Goal: Task Accomplishment & Management: Use online tool/utility

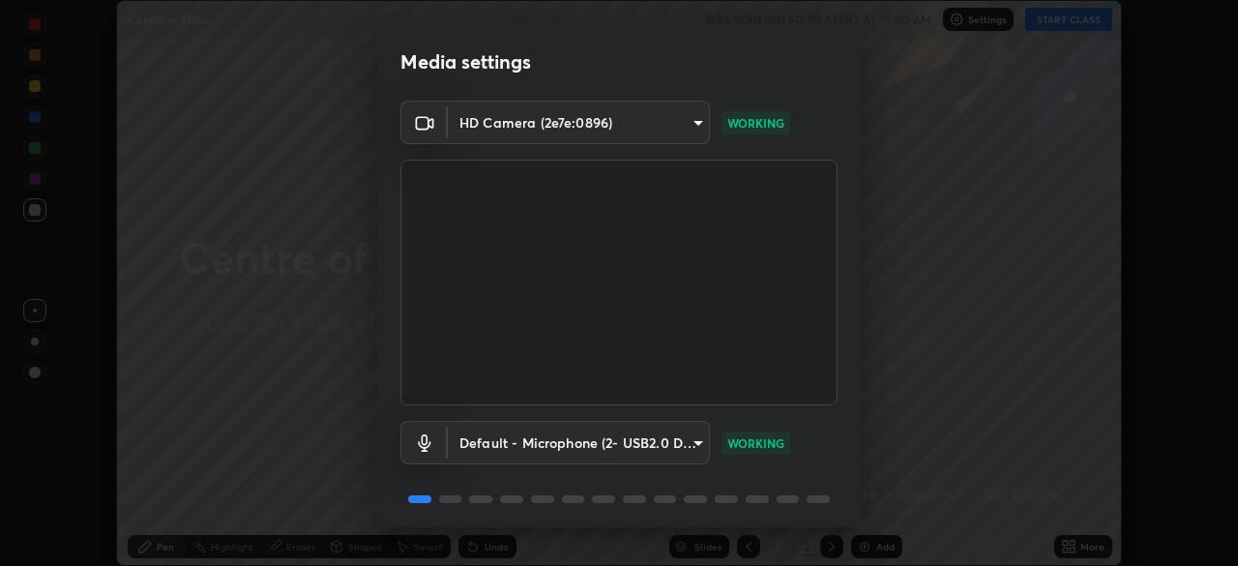
scroll to position [69, 0]
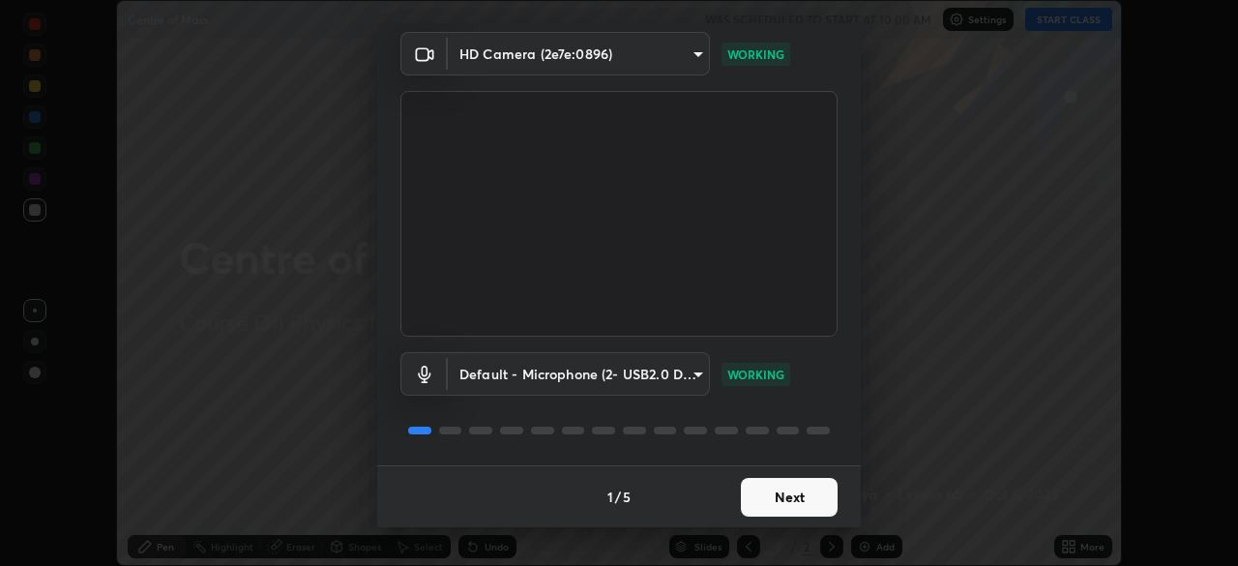
click at [766, 489] on button "Next" at bounding box center [789, 497] width 97 height 39
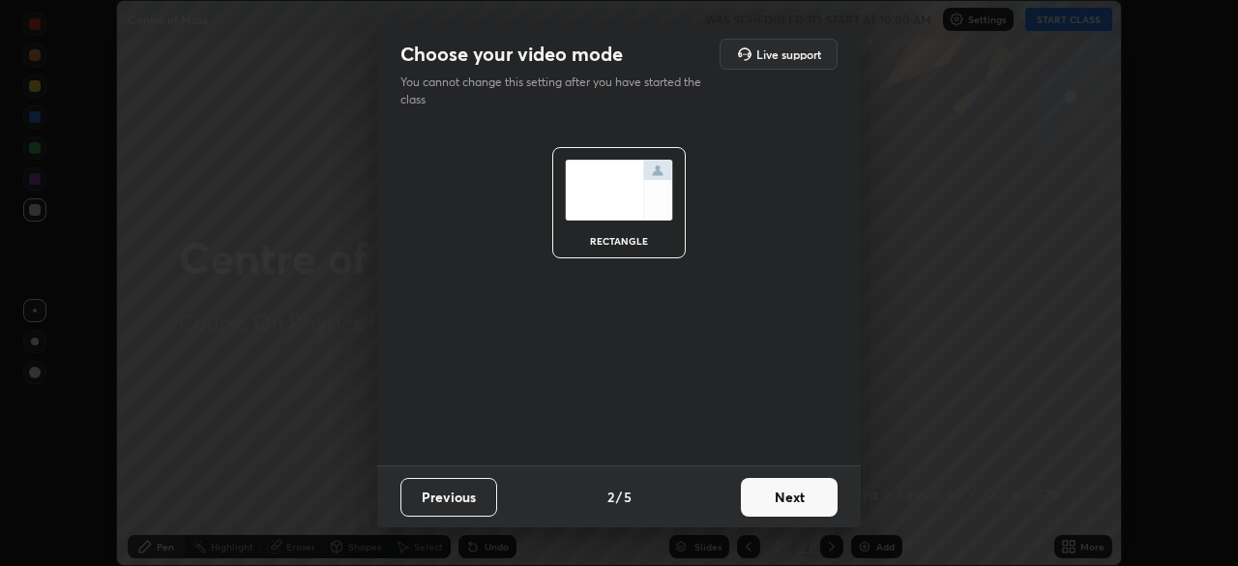
click at [773, 494] on button "Next" at bounding box center [789, 497] width 97 height 39
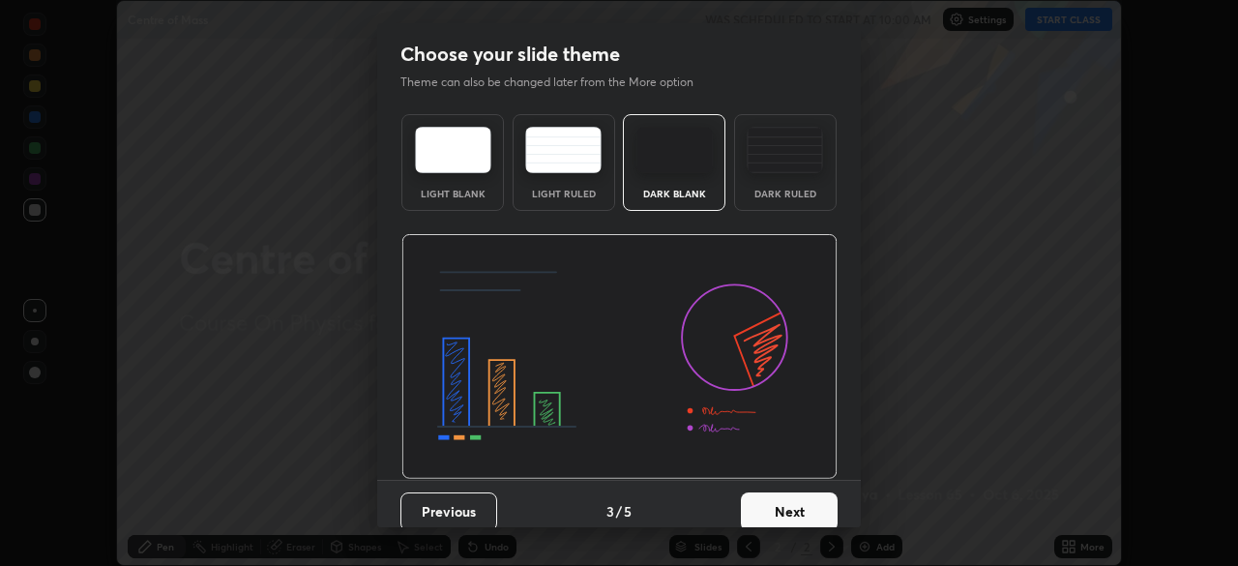
click at [778, 496] on button "Next" at bounding box center [789, 511] width 97 height 39
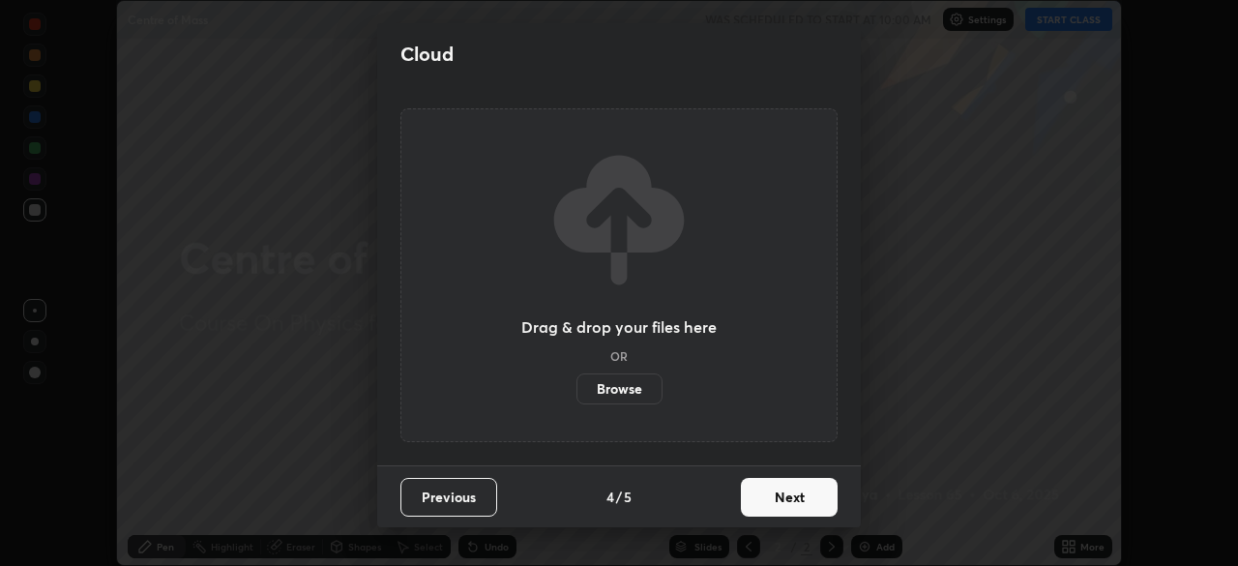
click at [780, 496] on button "Next" at bounding box center [789, 497] width 97 height 39
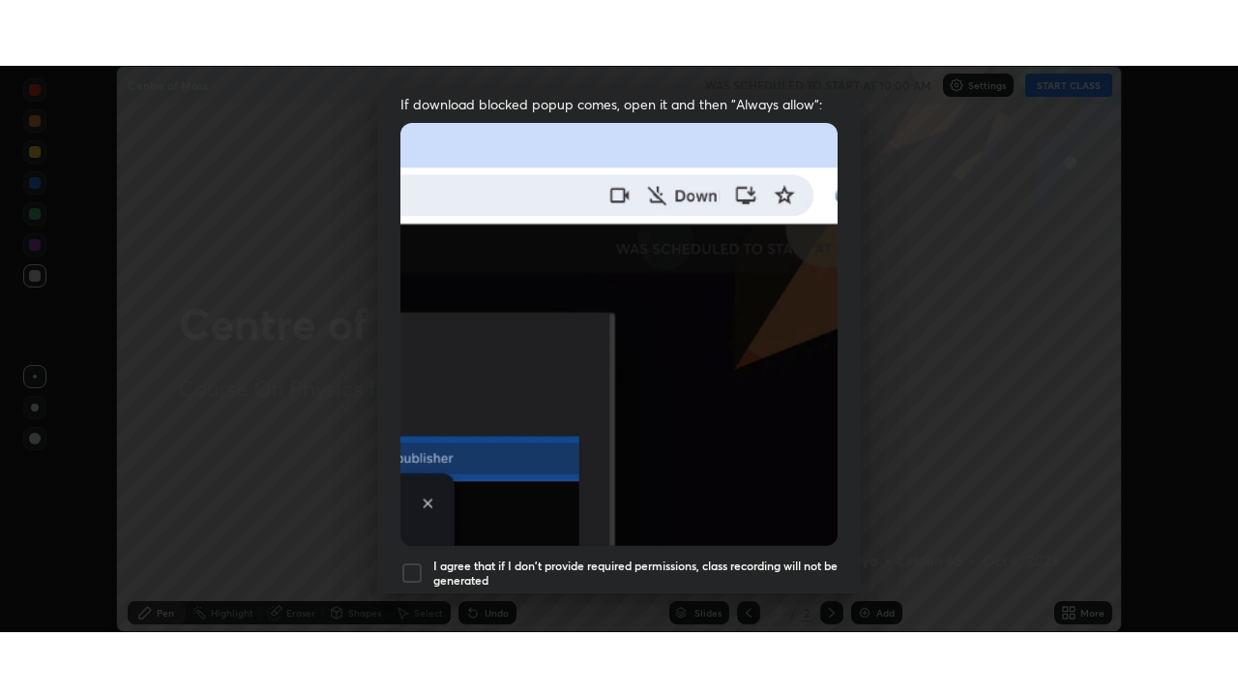
scroll to position [463, 0]
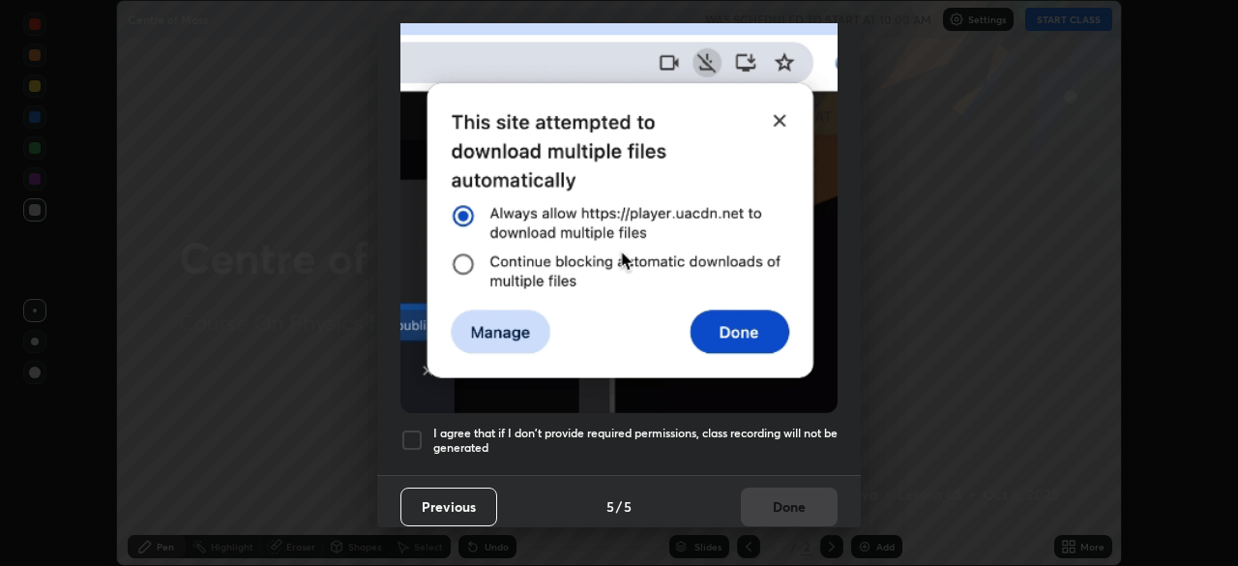
click at [401, 438] on div at bounding box center [411, 440] width 23 height 23
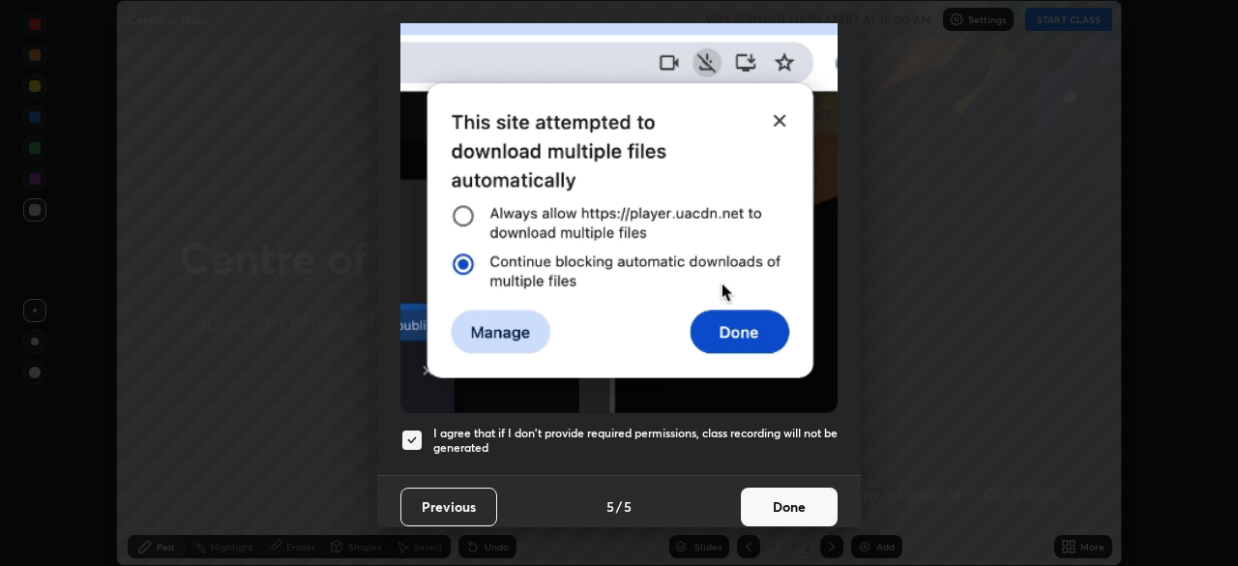
click at [759, 500] on button "Done" at bounding box center [789, 507] width 97 height 39
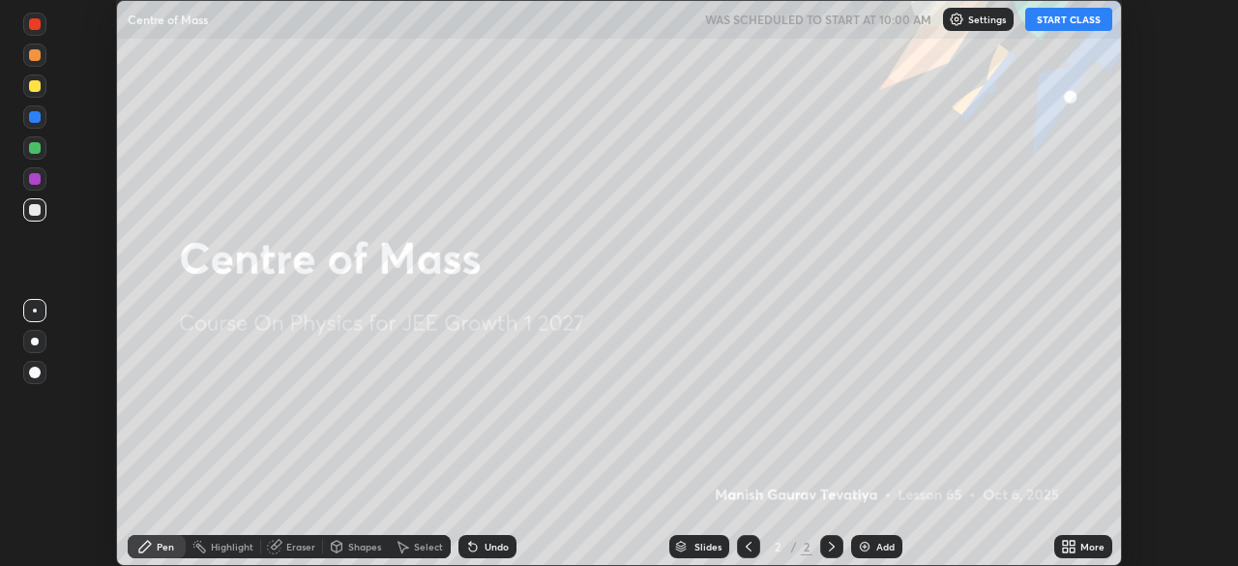
click at [1073, 17] on button "START CLASS" at bounding box center [1068, 19] width 87 height 23
click at [1072, 550] on icon at bounding box center [1072, 550] width 5 height 5
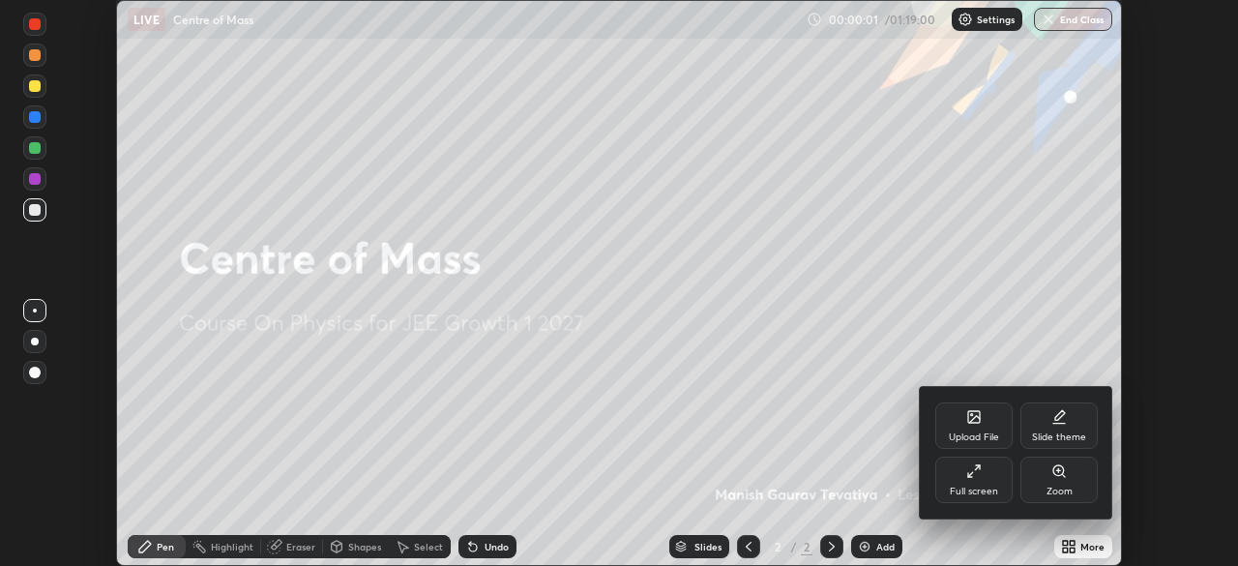
click at [975, 476] on icon at bounding box center [973, 470] width 15 height 15
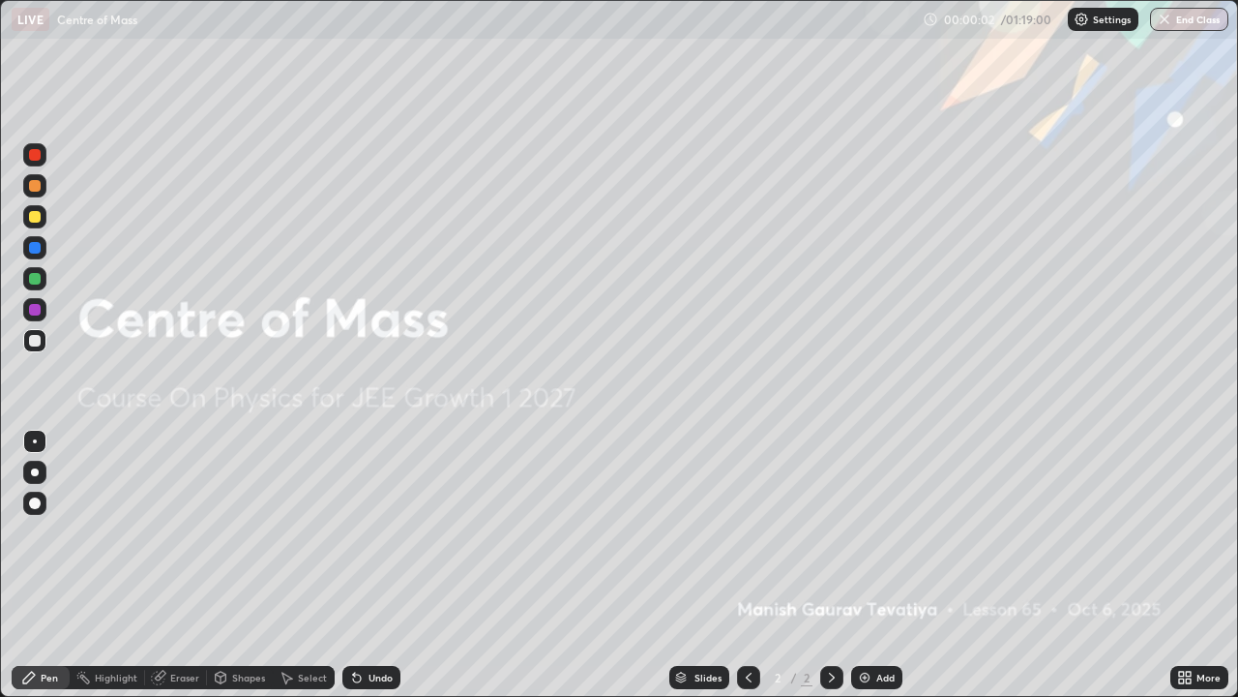
scroll to position [697, 1238]
click at [861, 565] on div "Add" at bounding box center [876, 677] width 51 height 23
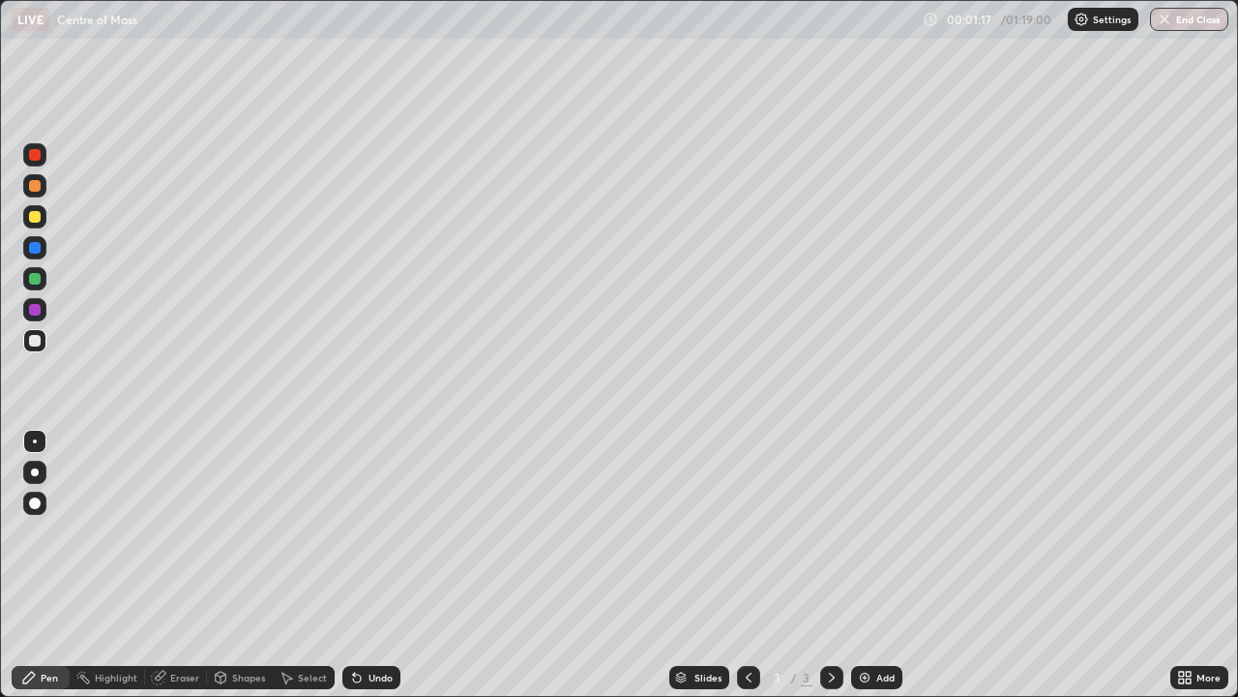
click at [39, 505] on div at bounding box center [35, 503] width 12 height 12
click at [35, 187] on div at bounding box center [35, 186] width 12 height 12
click at [372, 565] on div "Undo" at bounding box center [381, 677] width 24 height 10
click at [35, 309] on div at bounding box center [35, 310] width 12 height 12
click at [37, 349] on div at bounding box center [34, 340] width 23 height 23
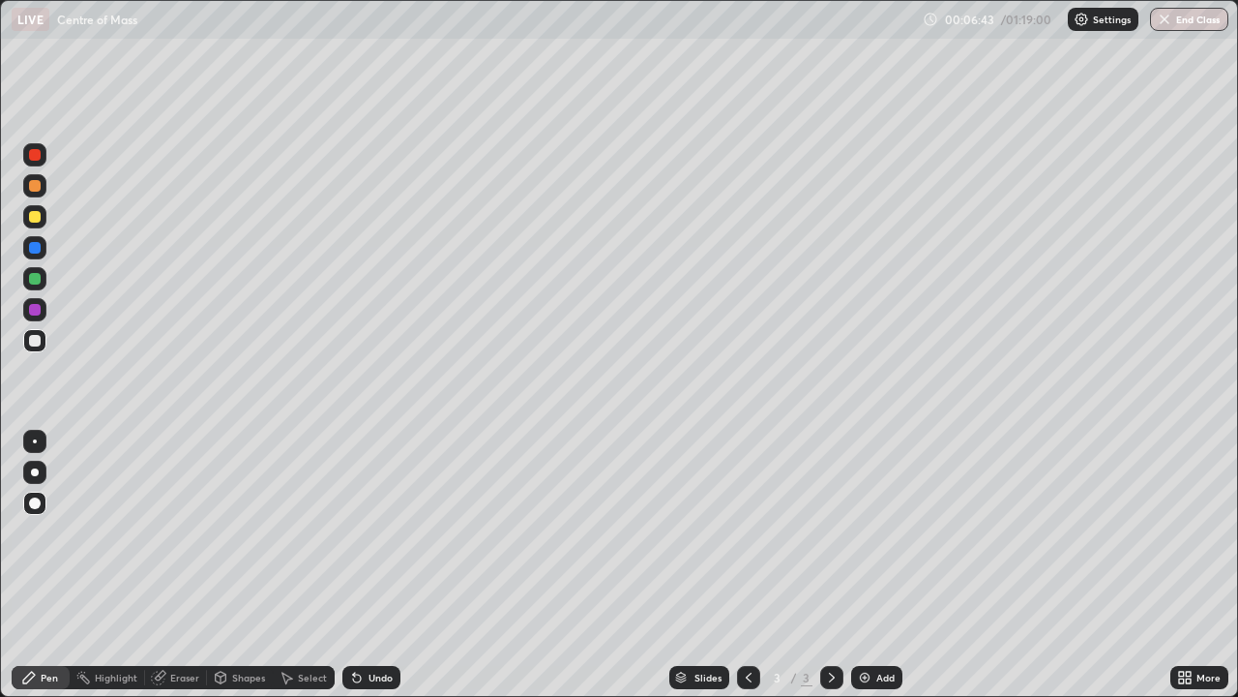
click at [861, 565] on img at bounding box center [864, 676] width 15 height 15
click at [37, 215] on div at bounding box center [35, 217] width 12 height 12
click at [33, 278] on div at bounding box center [35, 279] width 12 height 12
click at [32, 154] on div at bounding box center [35, 155] width 12 height 12
click at [36, 217] on div at bounding box center [35, 217] width 12 height 12
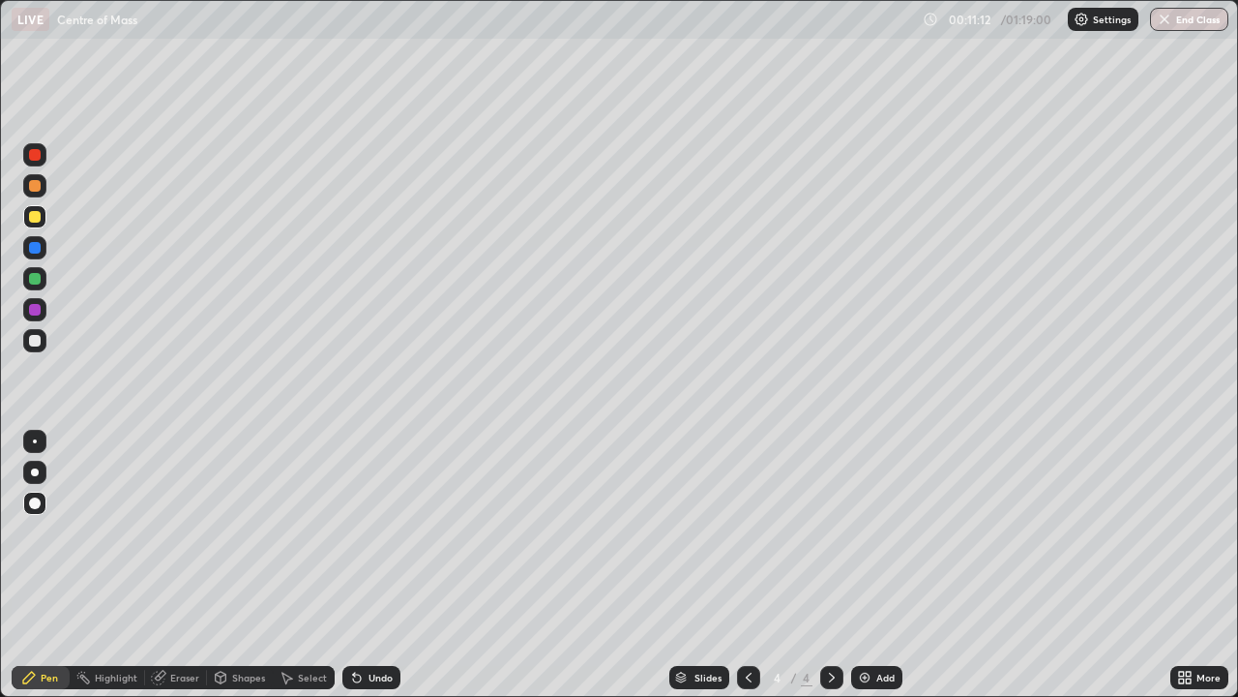
click at [35, 339] on div at bounding box center [35, 341] width 12 height 12
click at [371, 565] on div "Undo" at bounding box center [381, 677] width 24 height 10
click at [867, 565] on img at bounding box center [864, 676] width 15 height 15
click at [26, 157] on div at bounding box center [34, 154] width 23 height 23
click at [27, 280] on div at bounding box center [34, 278] width 23 height 23
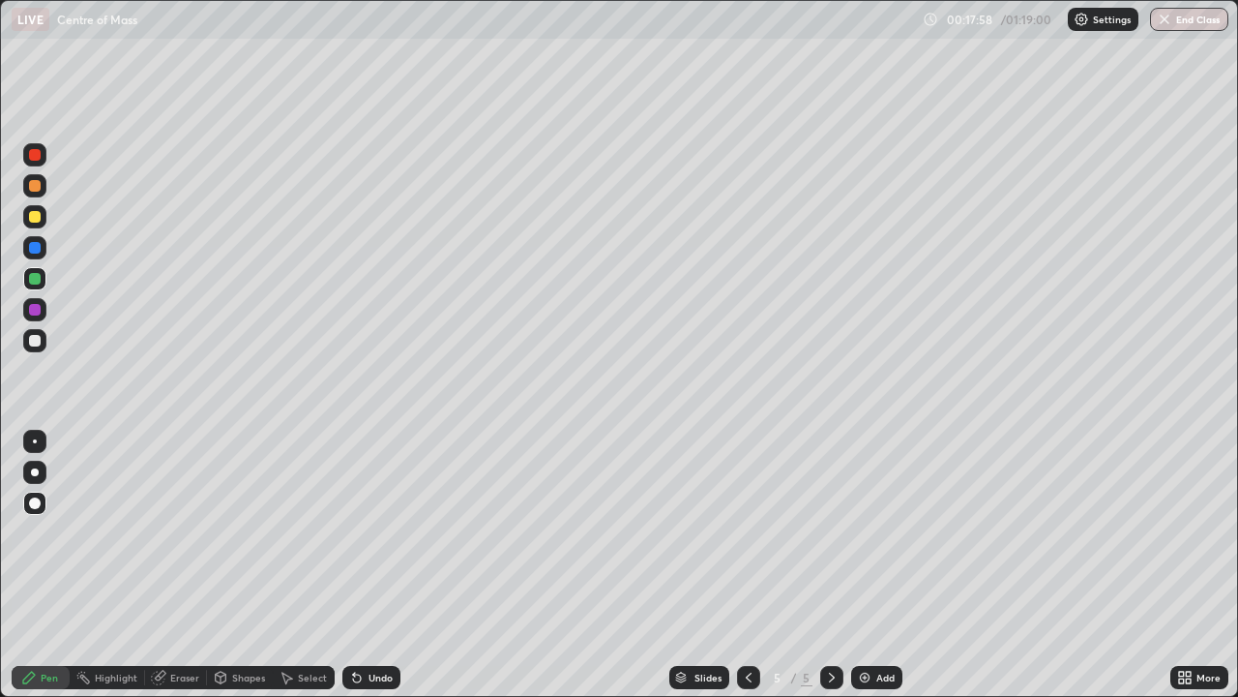
click at [371, 565] on div "Undo" at bounding box center [381, 677] width 24 height 10
click at [35, 156] on div at bounding box center [35, 155] width 12 height 12
click at [40, 246] on div at bounding box center [35, 248] width 12 height 12
click at [37, 308] on div at bounding box center [35, 310] width 12 height 12
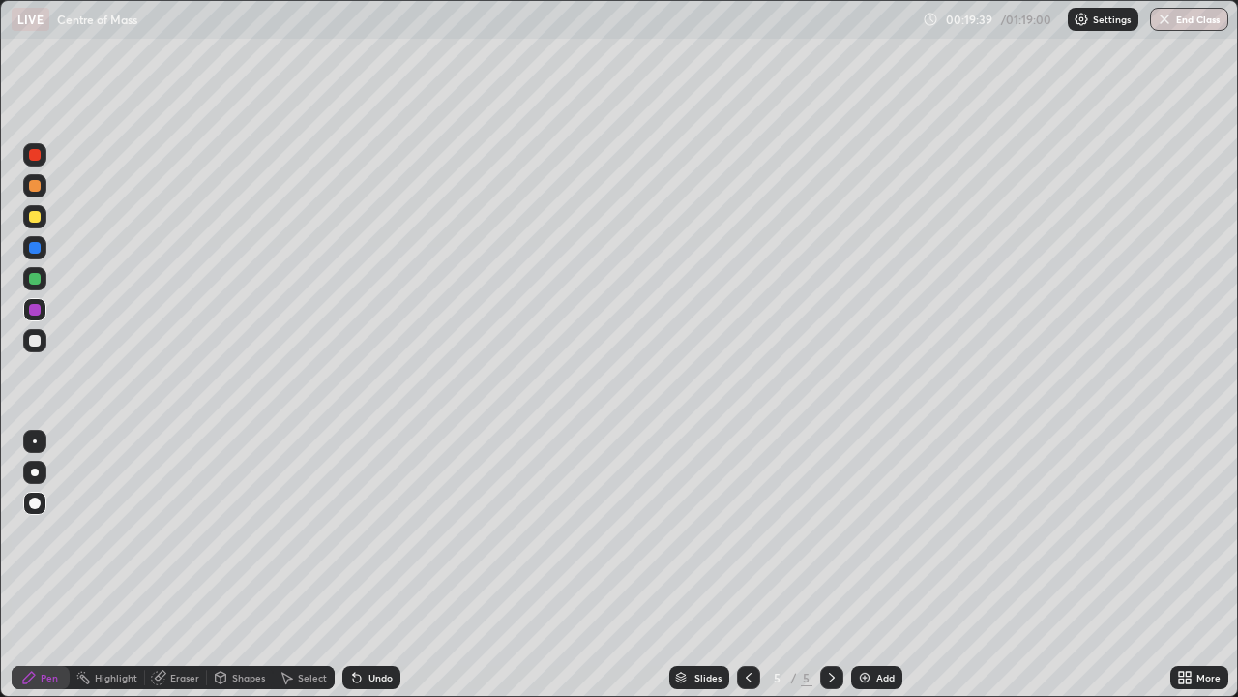
click at [36, 153] on div at bounding box center [35, 155] width 12 height 12
click at [30, 218] on div at bounding box center [35, 217] width 12 height 12
click at [377, 565] on div "Undo" at bounding box center [381, 677] width 24 height 10
click at [42, 347] on div at bounding box center [34, 340] width 23 height 23
click at [33, 156] on div at bounding box center [35, 155] width 12 height 12
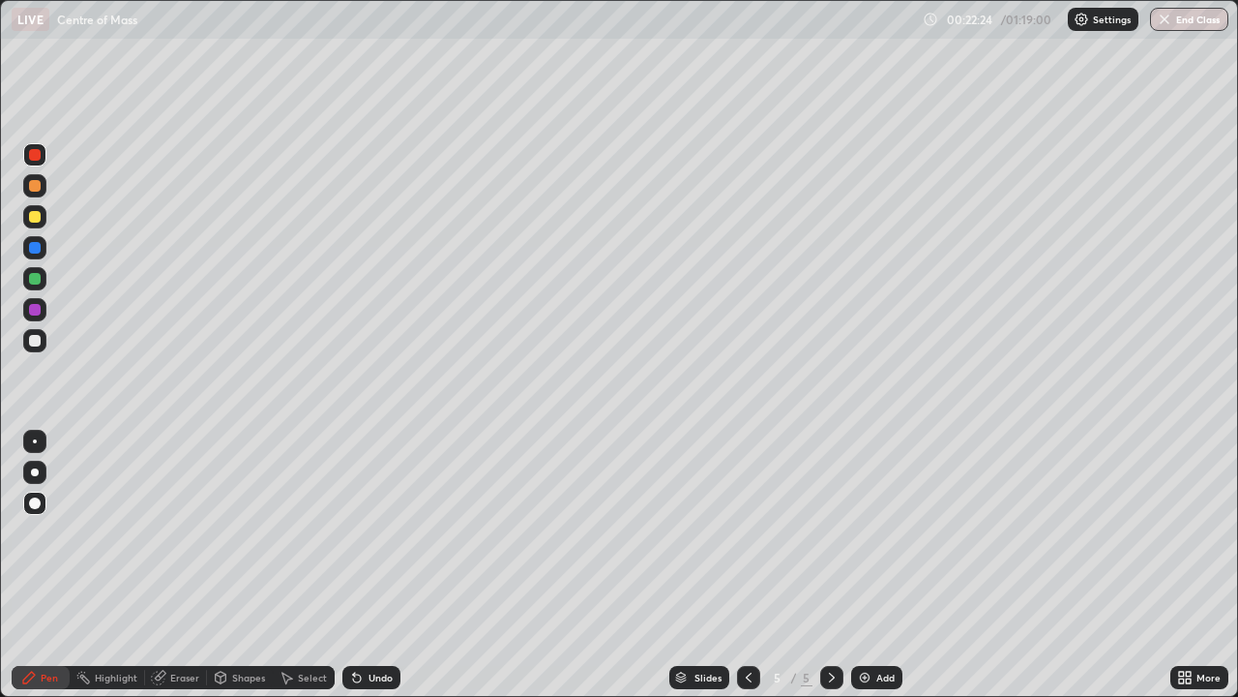
click at [40, 249] on div at bounding box center [35, 248] width 12 height 12
click at [37, 310] on div at bounding box center [35, 310] width 12 height 12
click at [33, 184] on div at bounding box center [35, 186] width 12 height 12
click at [30, 256] on div at bounding box center [34, 247] width 23 height 23
click at [38, 310] on div at bounding box center [35, 310] width 12 height 12
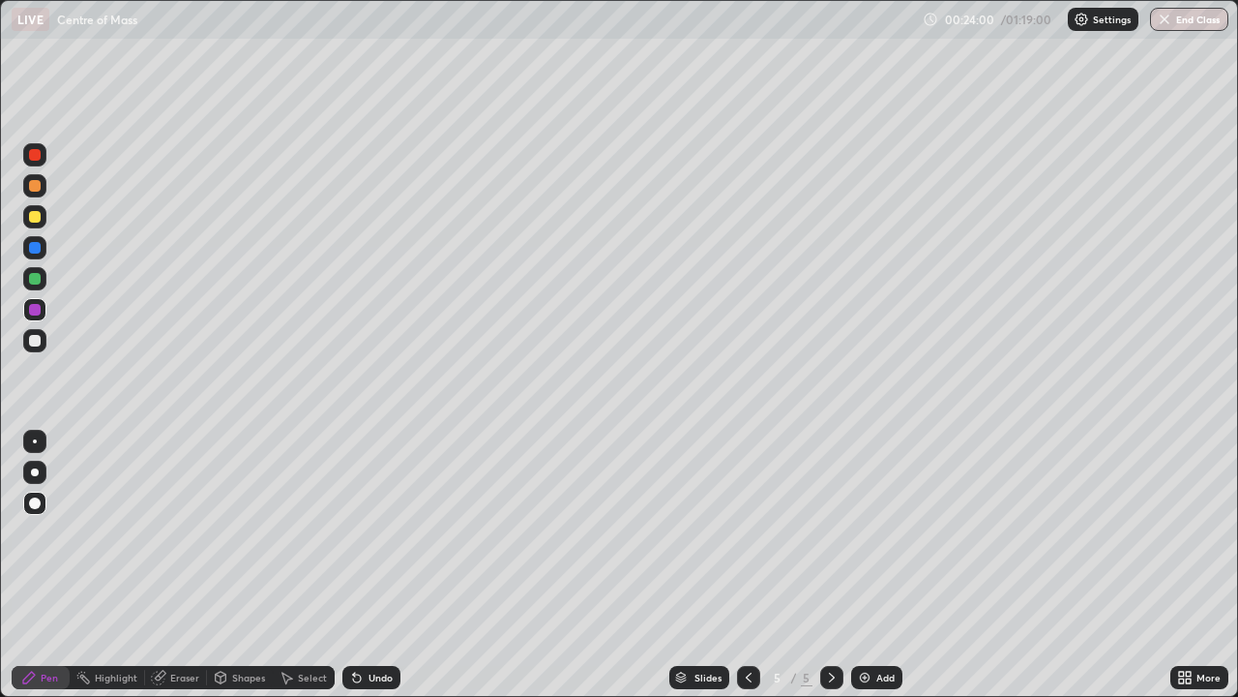
click at [36, 282] on div at bounding box center [35, 279] width 12 height 12
click at [34, 158] on div at bounding box center [35, 155] width 12 height 12
click at [872, 565] on div "Add" at bounding box center [876, 677] width 51 height 23
click at [35, 342] on div at bounding box center [35, 341] width 12 height 12
click at [222, 565] on icon at bounding box center [221, 677] width 11 height 12
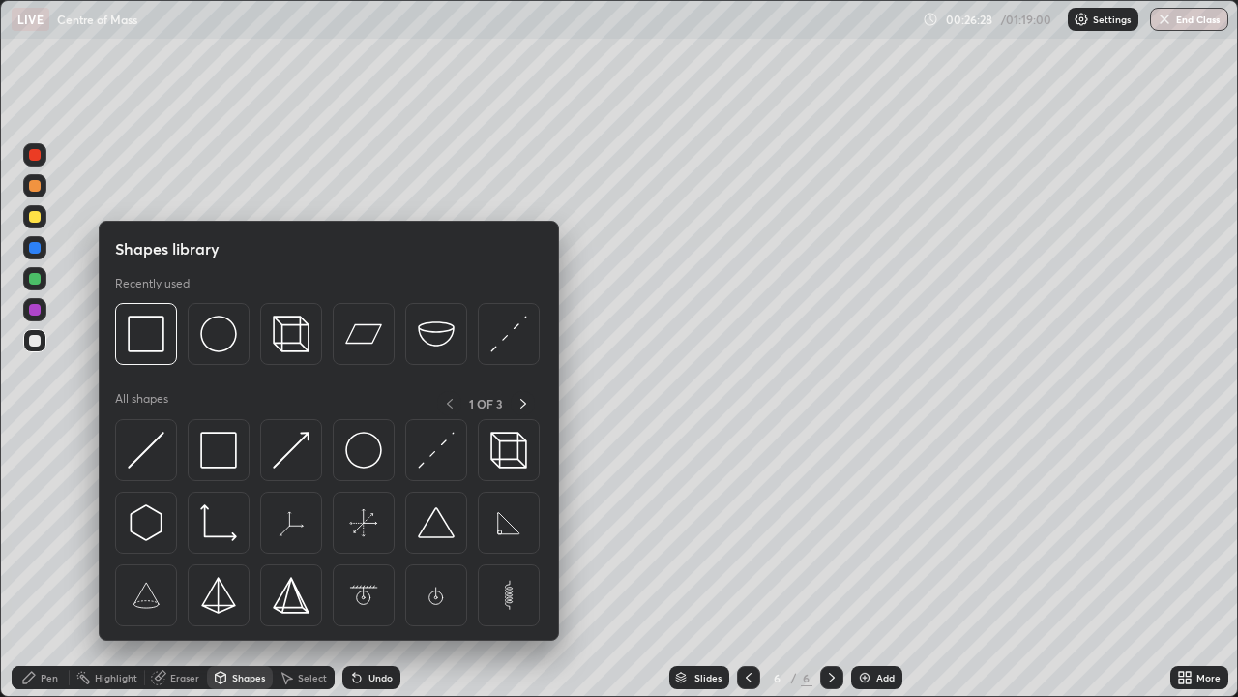
click at [216, 339] on img at bounding box center [218, 333] width 37 height 37
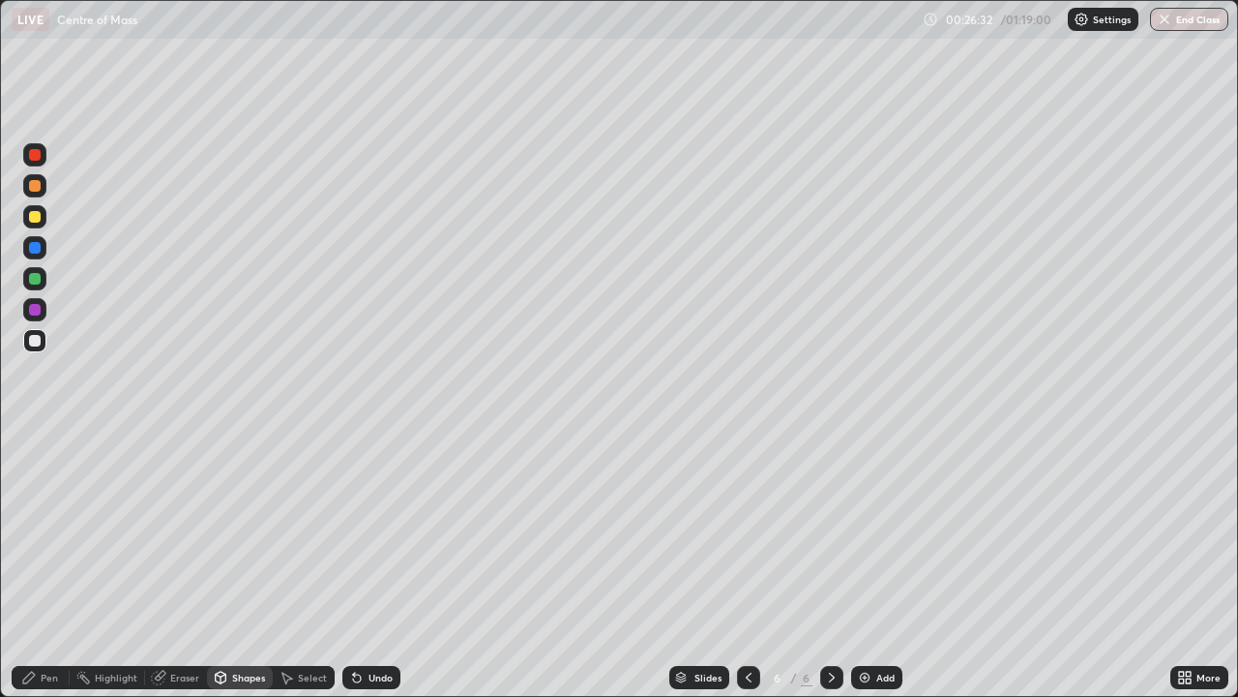
click at [36, 341] on div at bounding box center [35, 341] width 12 height 12
click at [37, 565] on icon at bounding box center [28, 676] width 15 height 15
click at [362, 565] on div "Undo" at bounding box center [371, 677] width 58 height 23
click at [35, 156] on div at bounding box center [35, 155] width 12 height 12
click at [34, 316] on div at bounding box center [34, 309] width 23 height 23
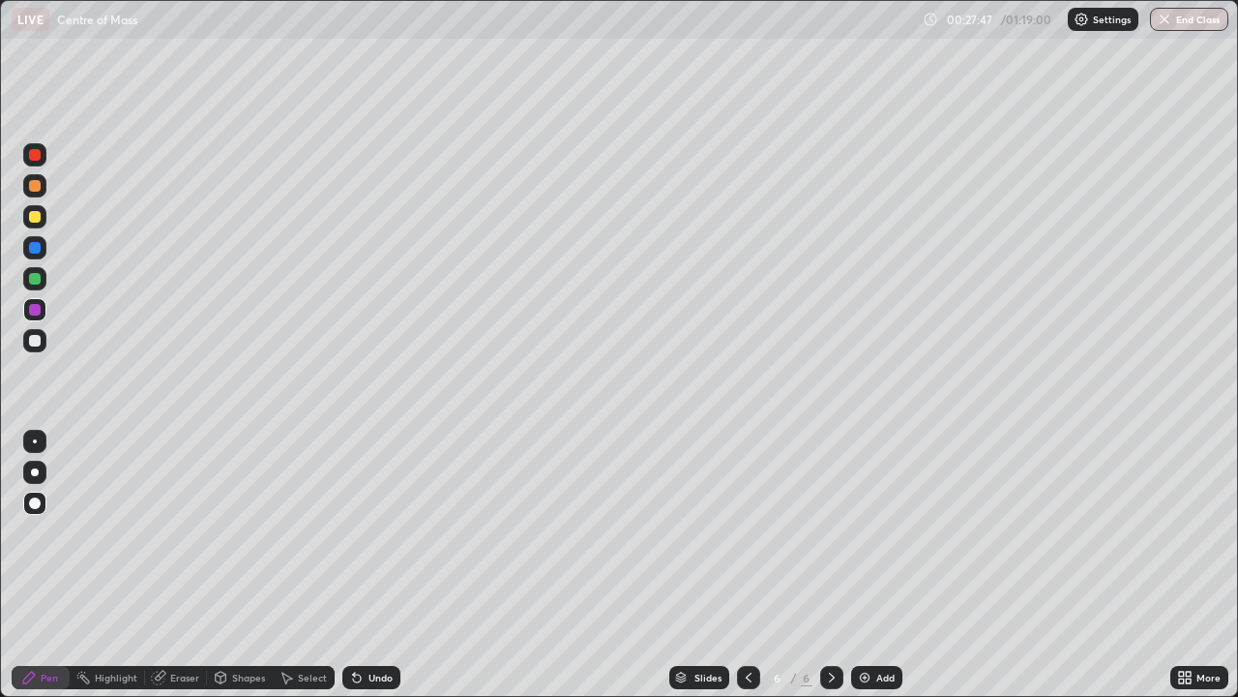
click at [43, 156] on div at bounding box center [34, 154] width 23 height 23
click at [867, 565] on img at bounding box center [864, 676] width 15 height 15
click at [37, 342] on div at bounding box center [35, 341] width 12 height 12
click at [35, 158] on div at bounding box center [35, 155] width 12 height 12
click at [368, 565] on div "Undo" at bounding box center [371, 677] width 58 height 23
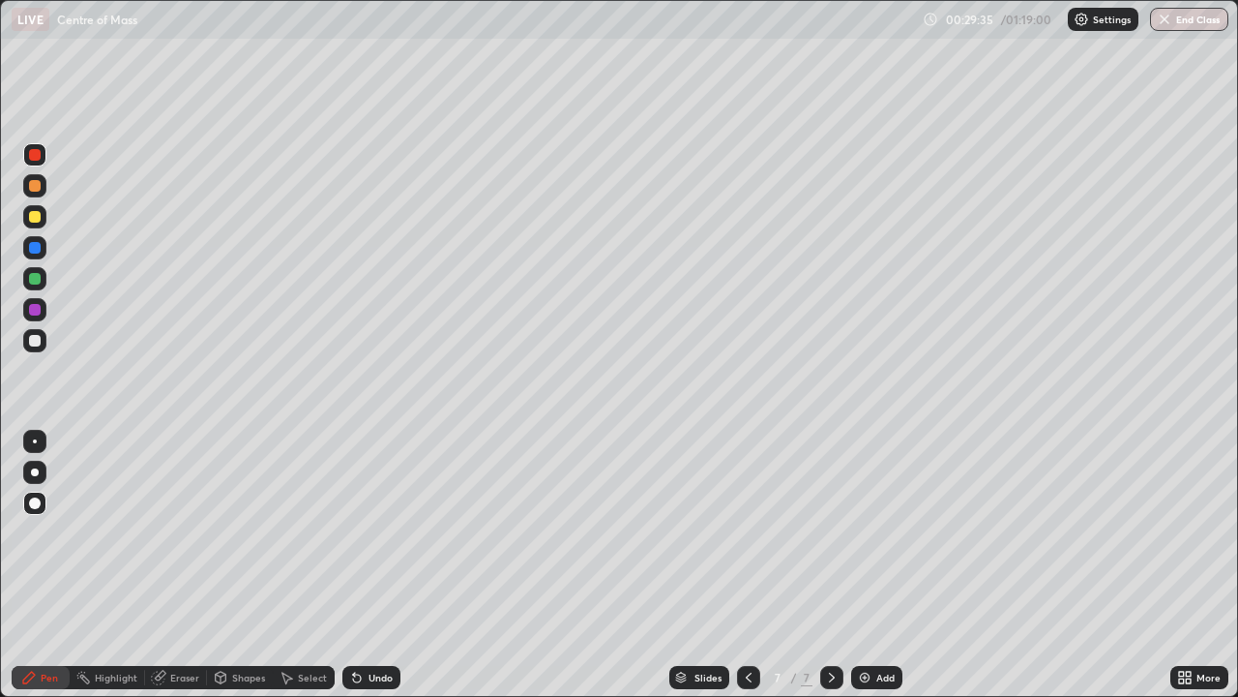
click at [33, 337] on div at bounding box center [35, 341] width 12 height 12
click at [30, 154] on div at bounding box center [35, 155] width 12 height 12
click at [364, 565] on div "Undo" at bounding box center [371, 677] width 58 height 23
click at [35, 249] on div at bounding box center [35, 248] width 12 height 12
click at [27, 278] on div at bounding box center [34, 278] width 23 height 23
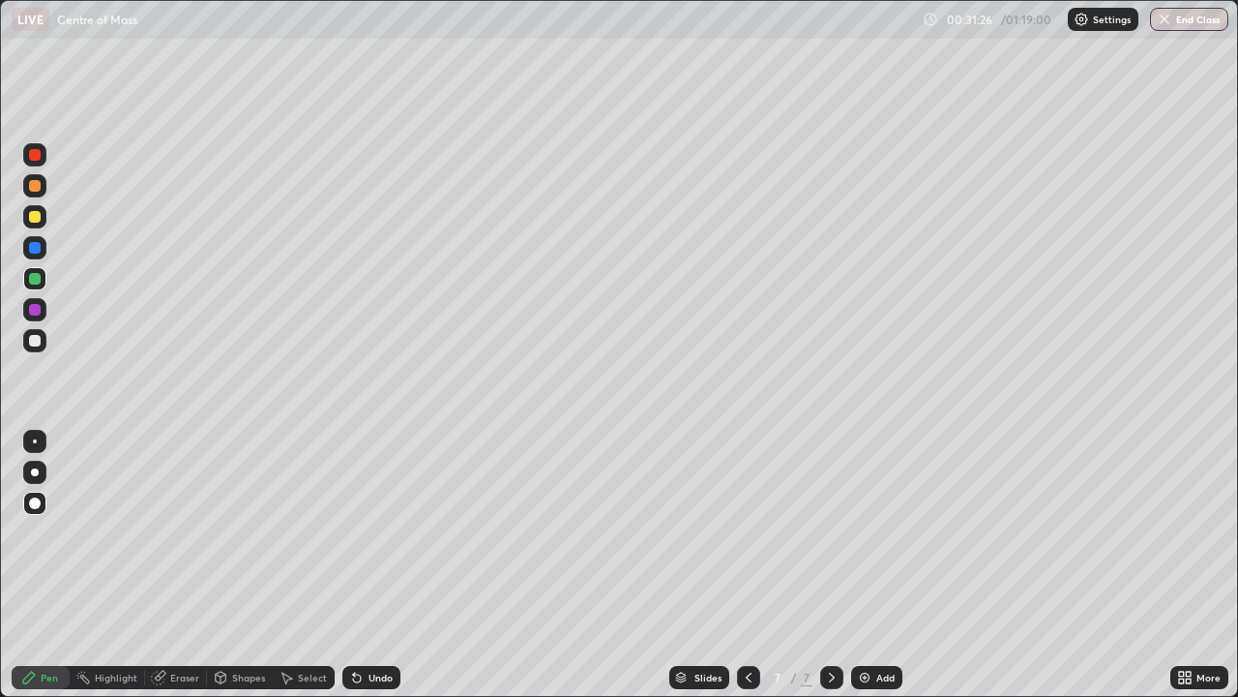
click at [30, 184] on div at bounding box center [35, 186] width 12 height 12
click at [33, 155] on div at bounding box center [35, 155] width 12 height 12
click at [42, 343] on div at bounding box center [34, 340] width 23 height 23
click at [870, 565] on img at bounding box center [864, 676] width 15 height 15
click at [40, 343] on div at bounding box center [35, 341] width 12 height 12
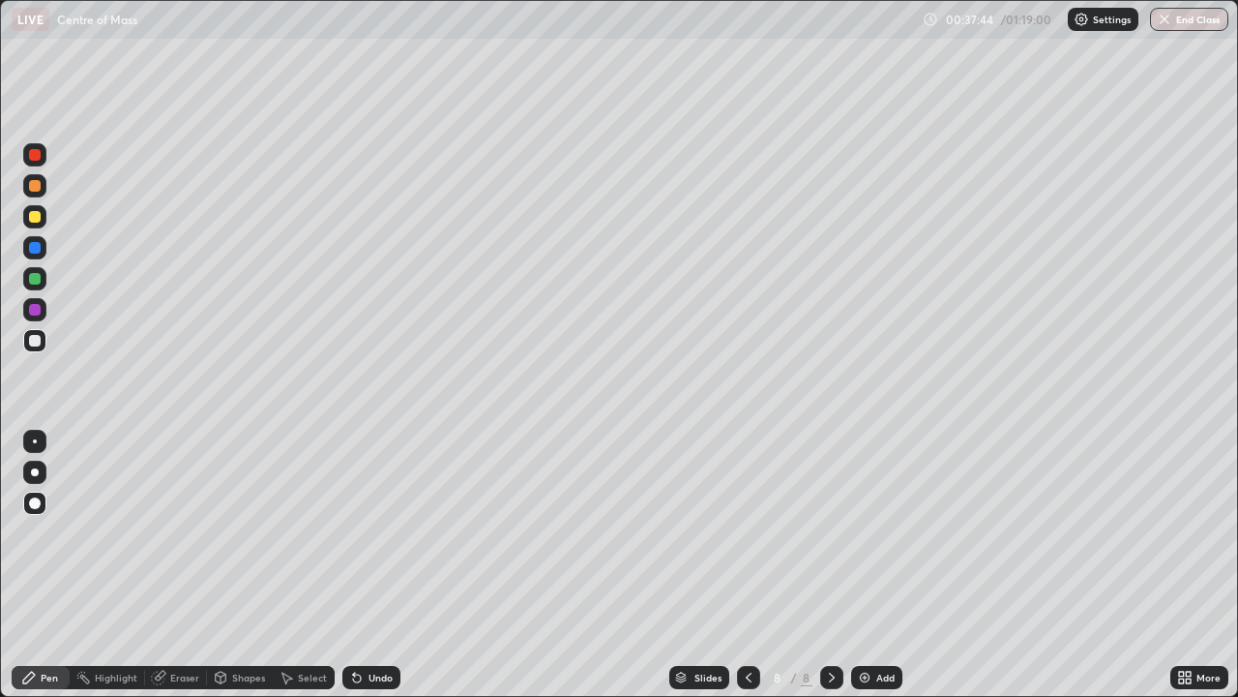
click at [36, 341] on div at bounding box center [35, 341] width 12 height 12
click at [36, 219] on div at bounding box center [35, 217] width 12 height 12
click at [35, 155] on div at bounding box center [35, 155] width 12 height 12
click at [373, 565] on div "Undo" at bounding box center [381, 677] width 24 height 10
click at [381, 565] on div "Undo" at bounding box center [381, 677] width 24 height 10
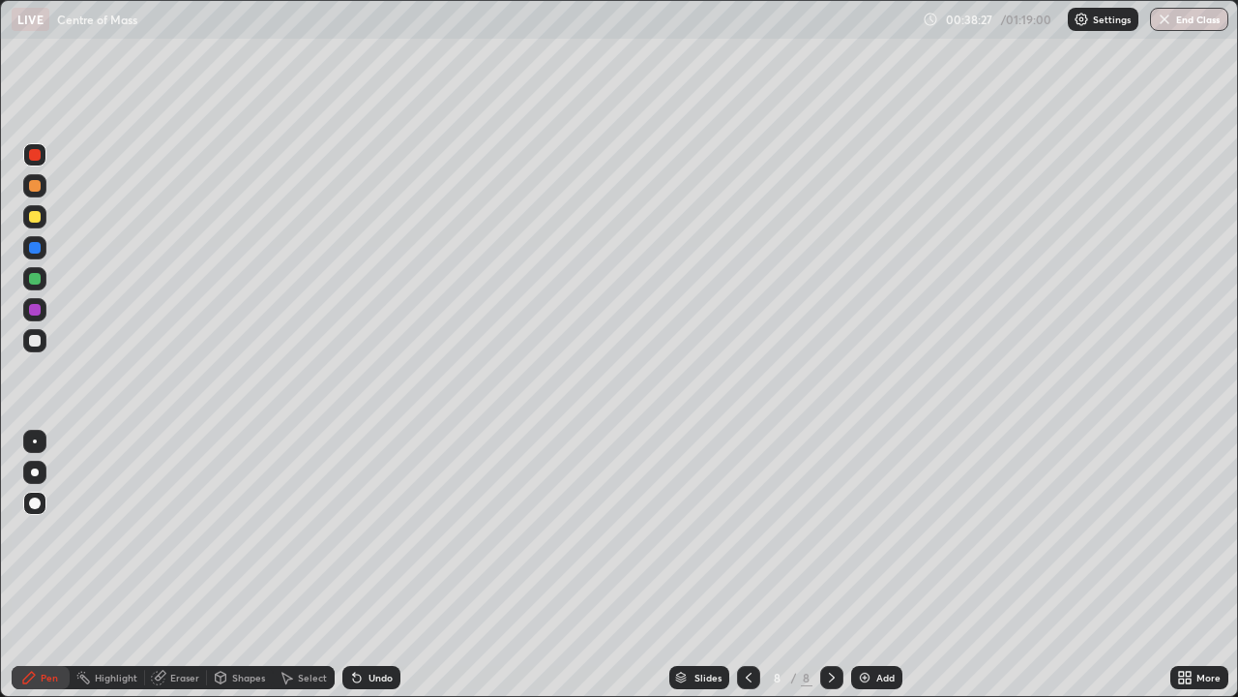
click at [384, 565] on div "Undo" at bounding box center [371, 677] width 58 height 23
click at [34, 218] on div at bounding box center [35, 217] width 12 height 12
click at [370, 565] on div "Undo" at bounding box center [381, 677] width 24 height 10
click at [34, 280] on div at bounding box center [35, 279] width 12 height 12
click at [369, 565] on div "Undo" at bounding box center [371, 677] width 58 height 23
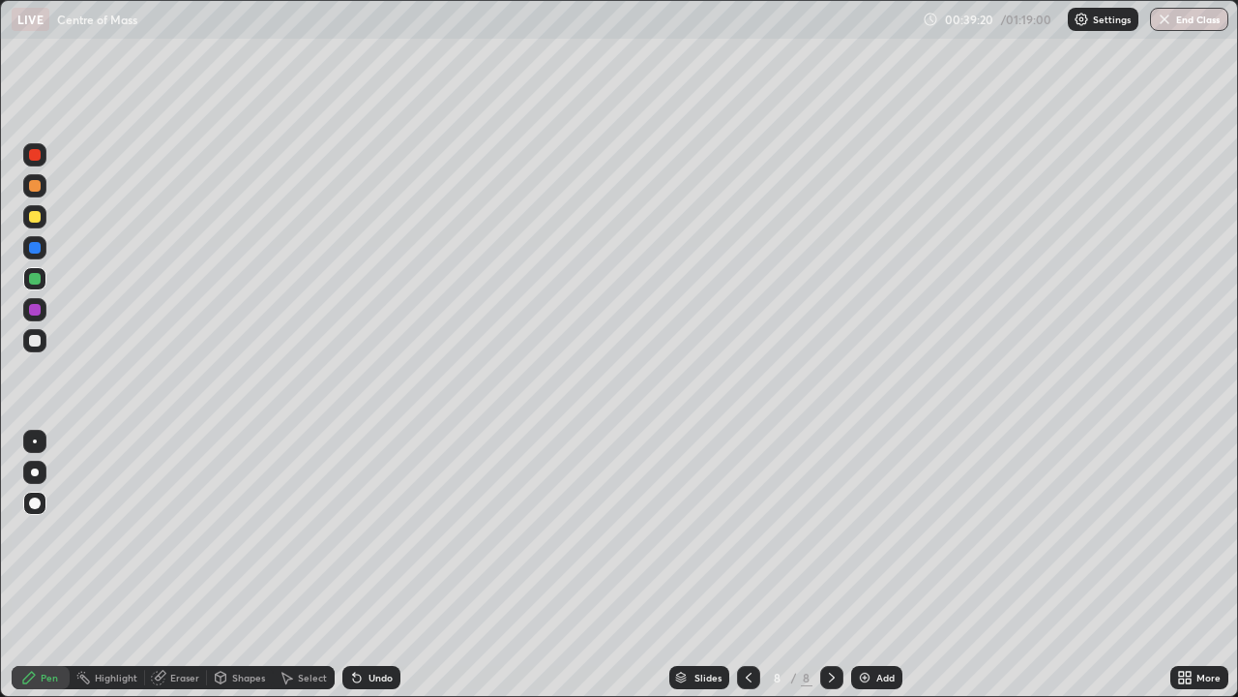
click at [37, 184] on div at bounding box center [35, 186] width 12 height 12
click at [40, 155] on div at bounding box center [35, 155] width 12 height 12
click at [36, 341] on div at bounding box center [35, 341] width 12 height 12
click at [873, 565] on div "Add" at bounding box center [876, 677] width 51 height 23
click at [35, 185] on div at bounding box center [35, 186] width 12 height 12
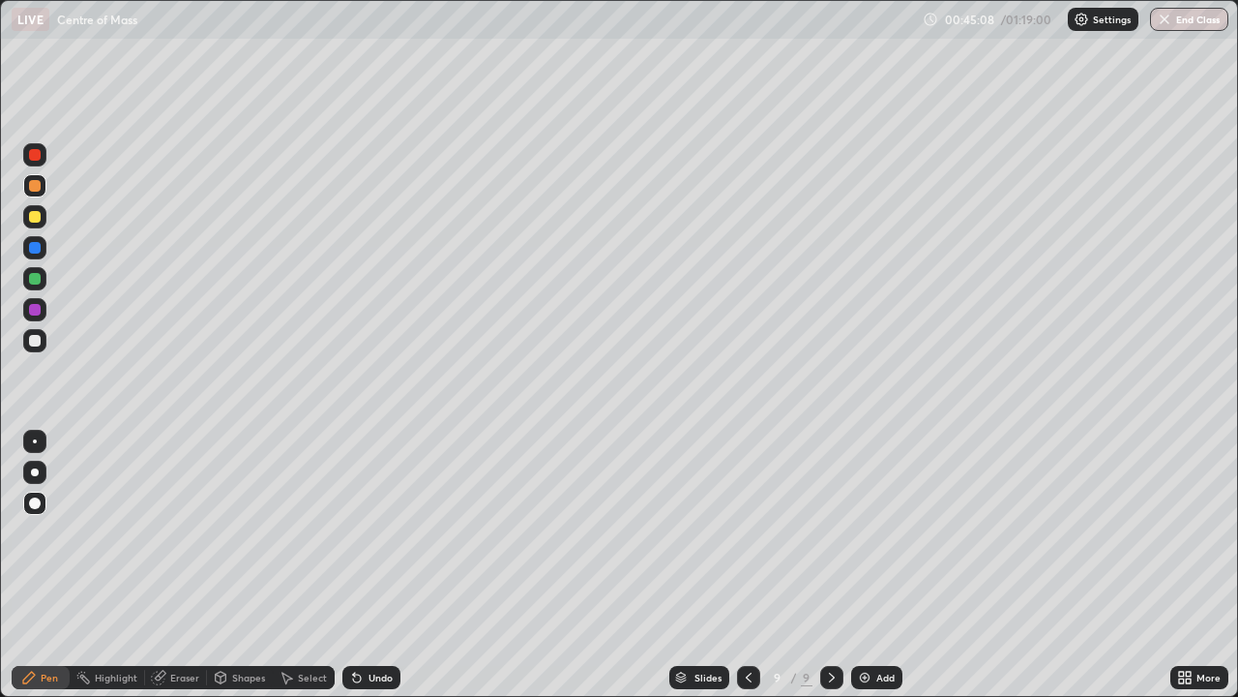
click at [36, 219] on div at bounding box center [35, 217] width 12 height 12
click at [31, 345] on div at bounding box center [35, 341] width 12 height 12
click at [30, 160] on div at bounding box center [34, 154] width 23 height 23
click at [34, 341] on div at bounding box center [35, 341] width 12 height 12
click at [33, 215] on div at bounding box center [35, 217] width 12 height 12
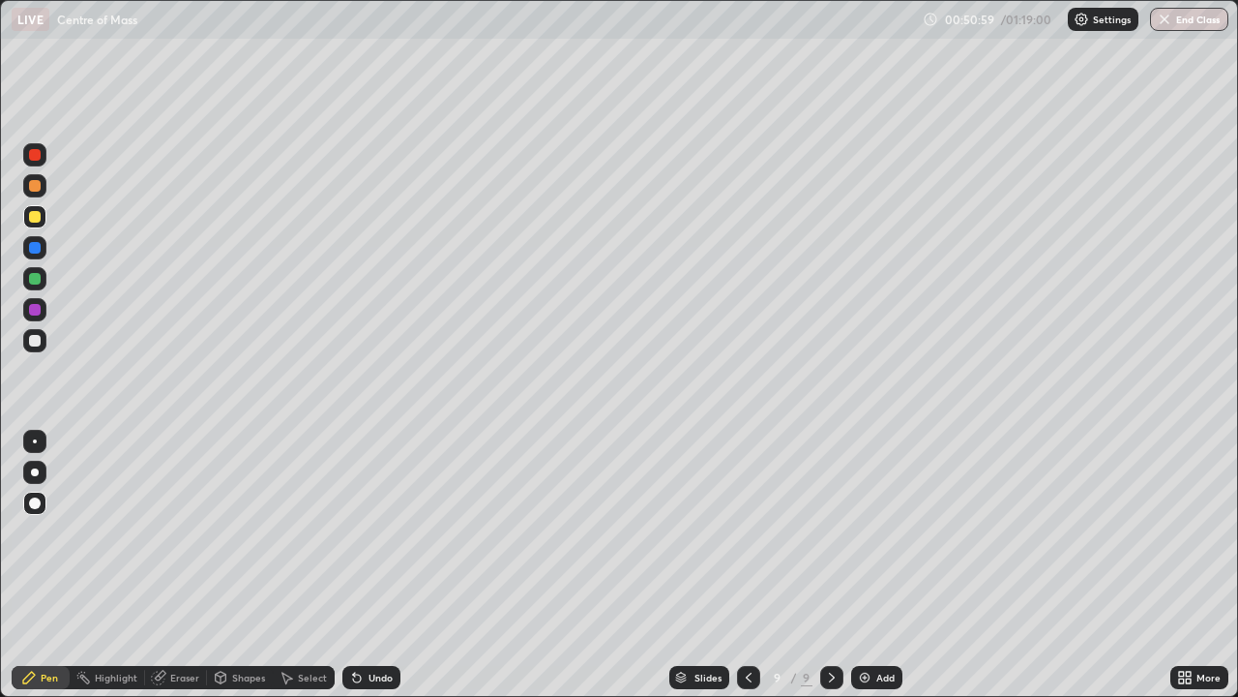
click at [165, 565] on icon at bounding box center [158, 676] width 15 height 15
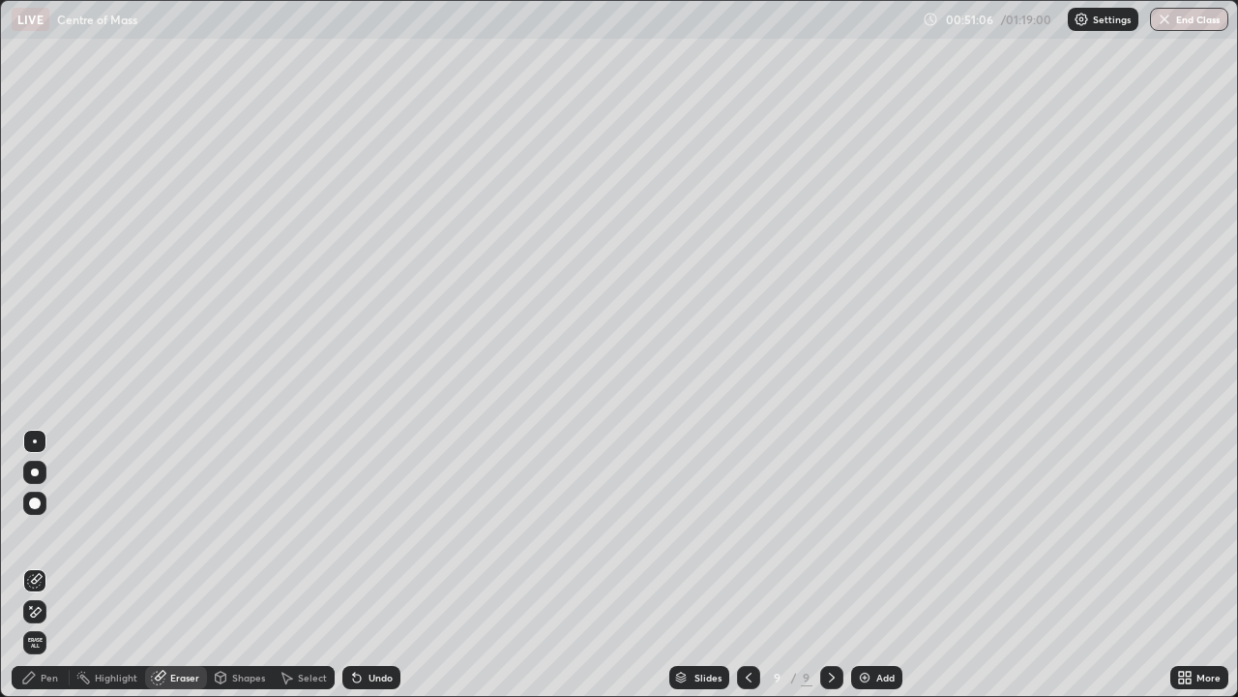
click at [46, 565] on div "Pen" at bounding box center [49, 677] width 17 height 10
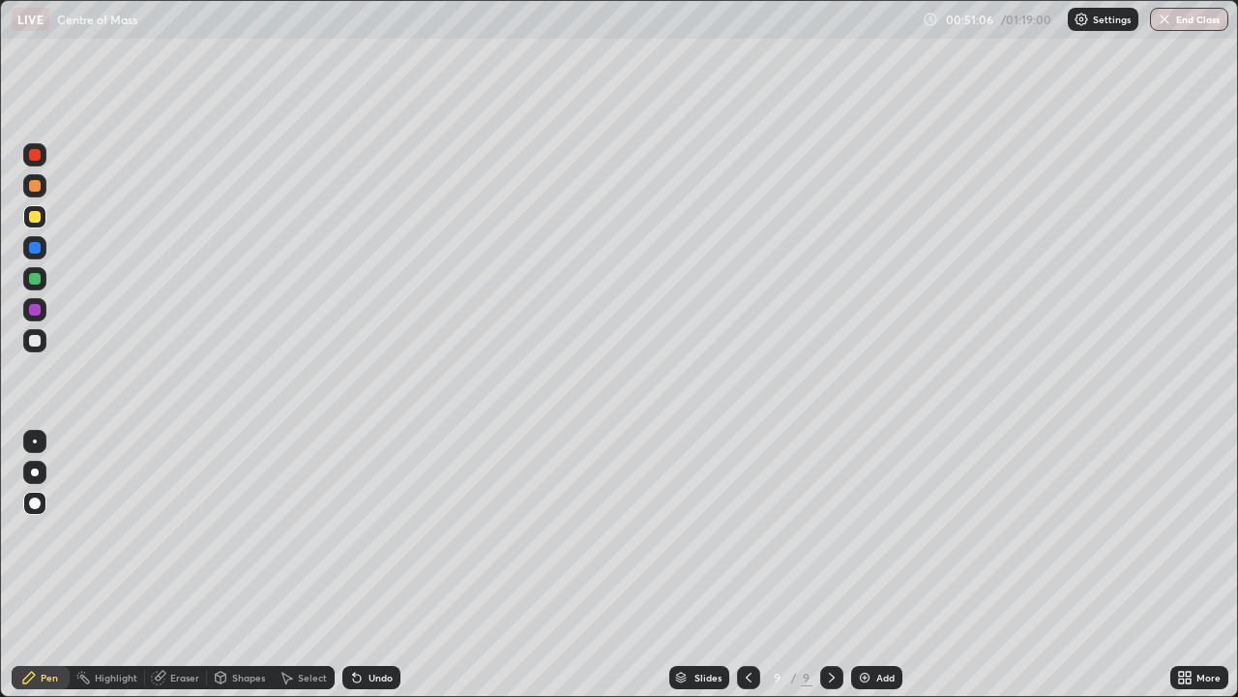
click at [33, 279] on div at bounding box center [35, 279] width 12 height 12
click at [166, 565] on div "Eraser" at bounding box center [176, 677] width 62 height 23
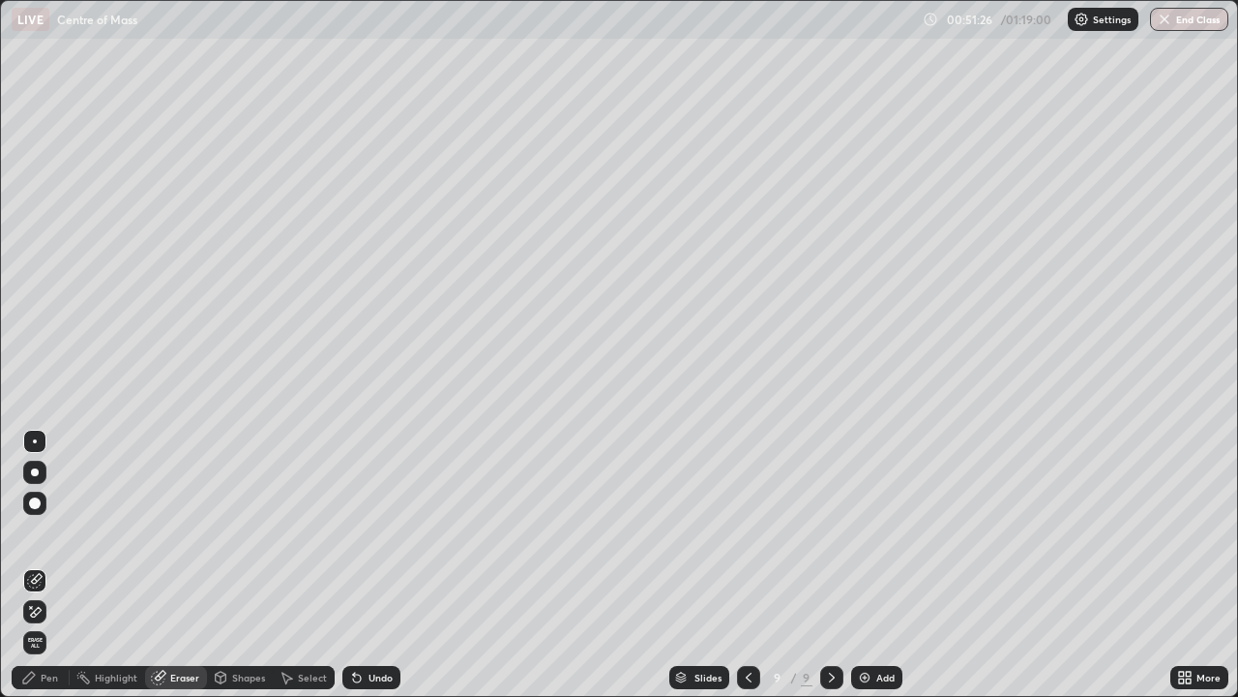
click at [47, 565] on div "Pen" at bounding box center [41, 677] width 58 height 23
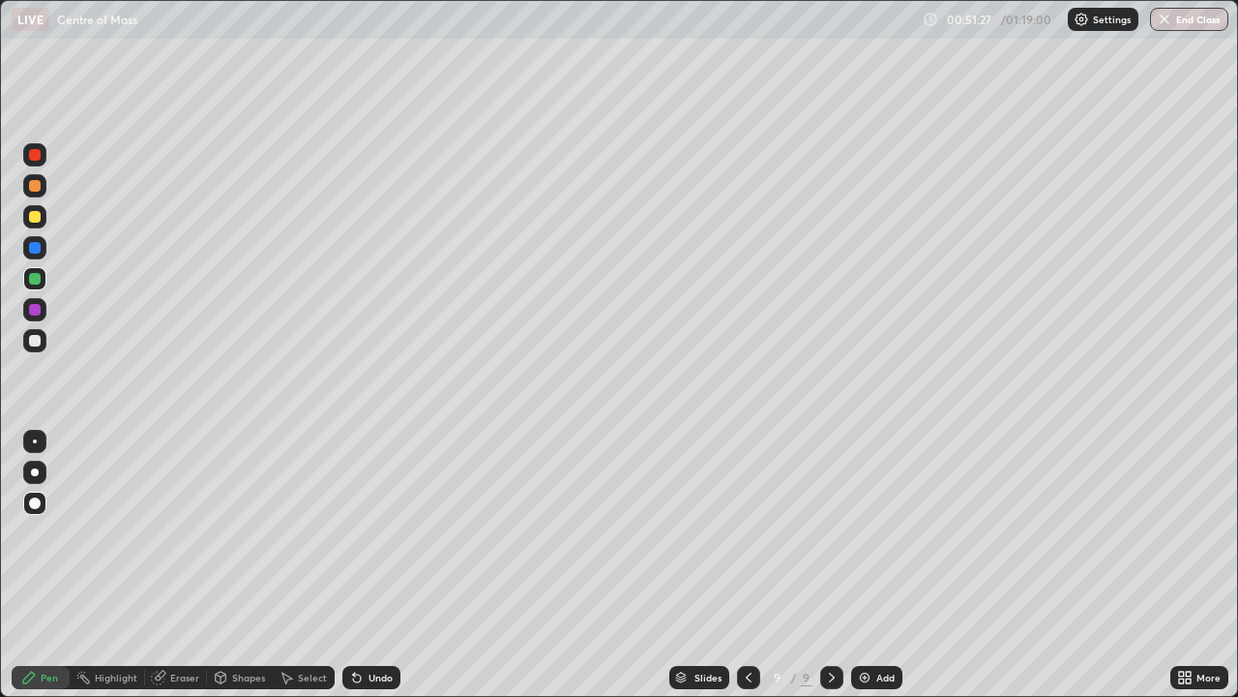
click at [39, 281] on div at bounding box center [35, 279] width 12 height 12
click at [170, 565] on div "Eraser" at bounding box center [184, 677] width 29 height 10
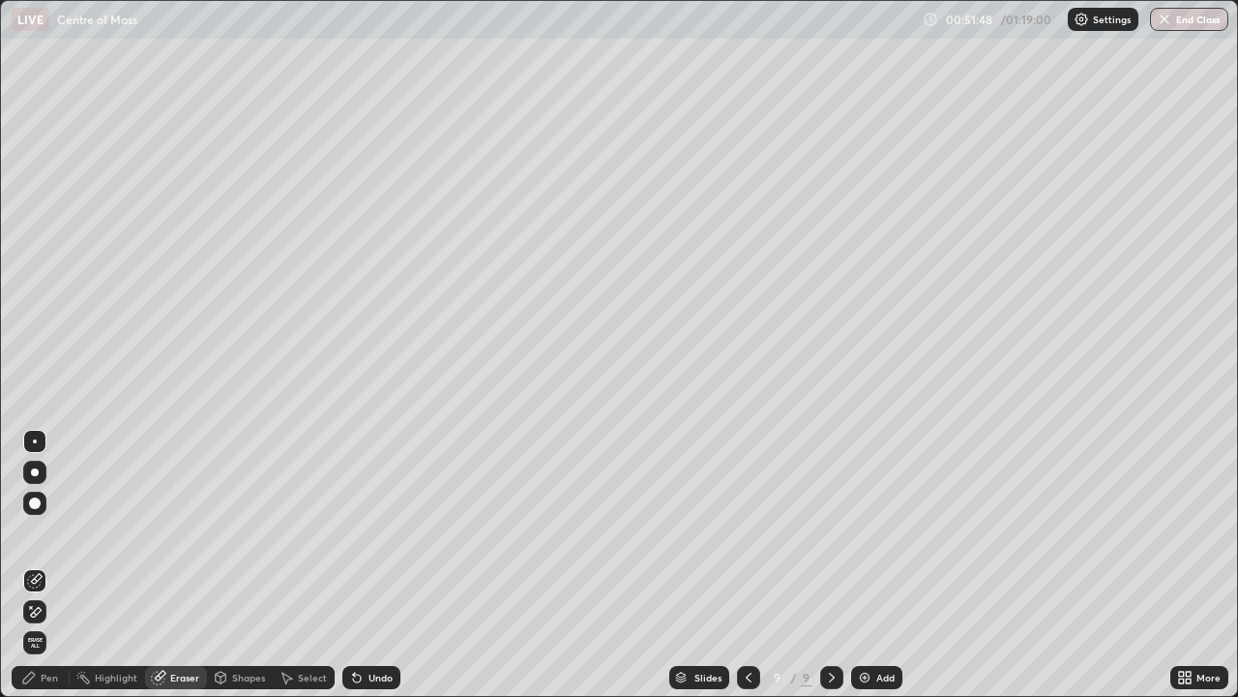
click at [48, 565] on div "Pen" at bounding box center [49, 677] width 17 height 10
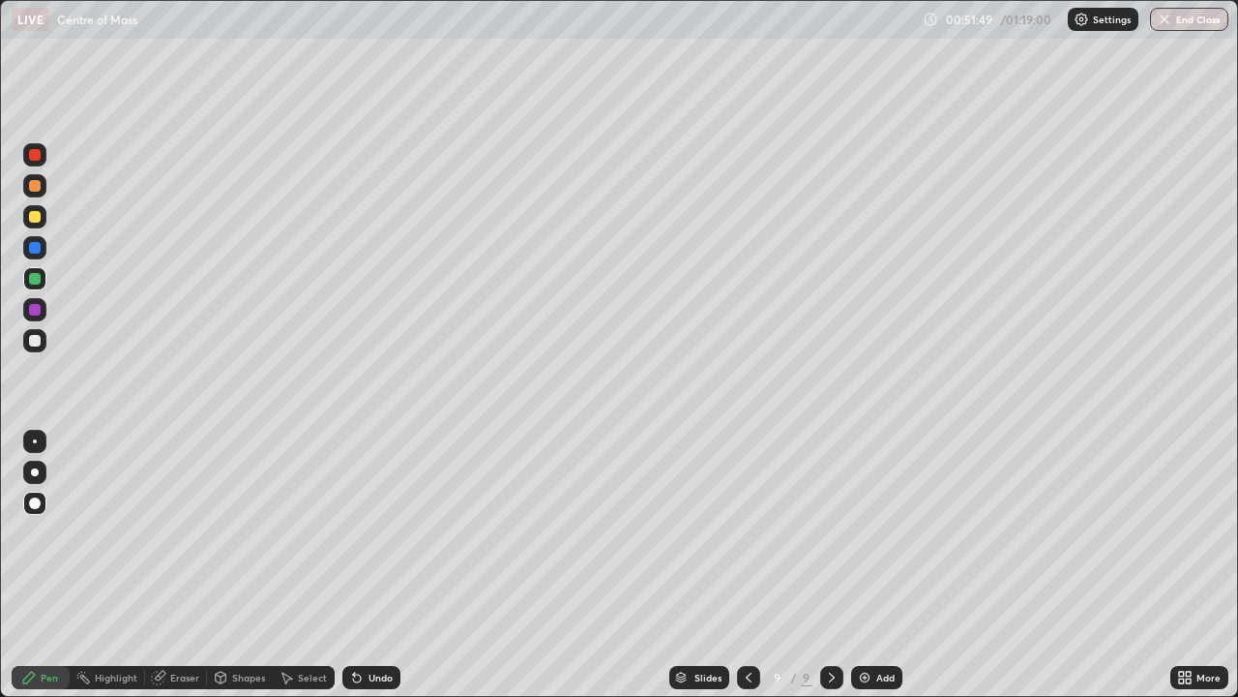
click at [35, 156] on div at bounding box center [35, 155] width 12 height 12
click at [164, 565] on icon at bounding box center [160, 675] width 11 height 10
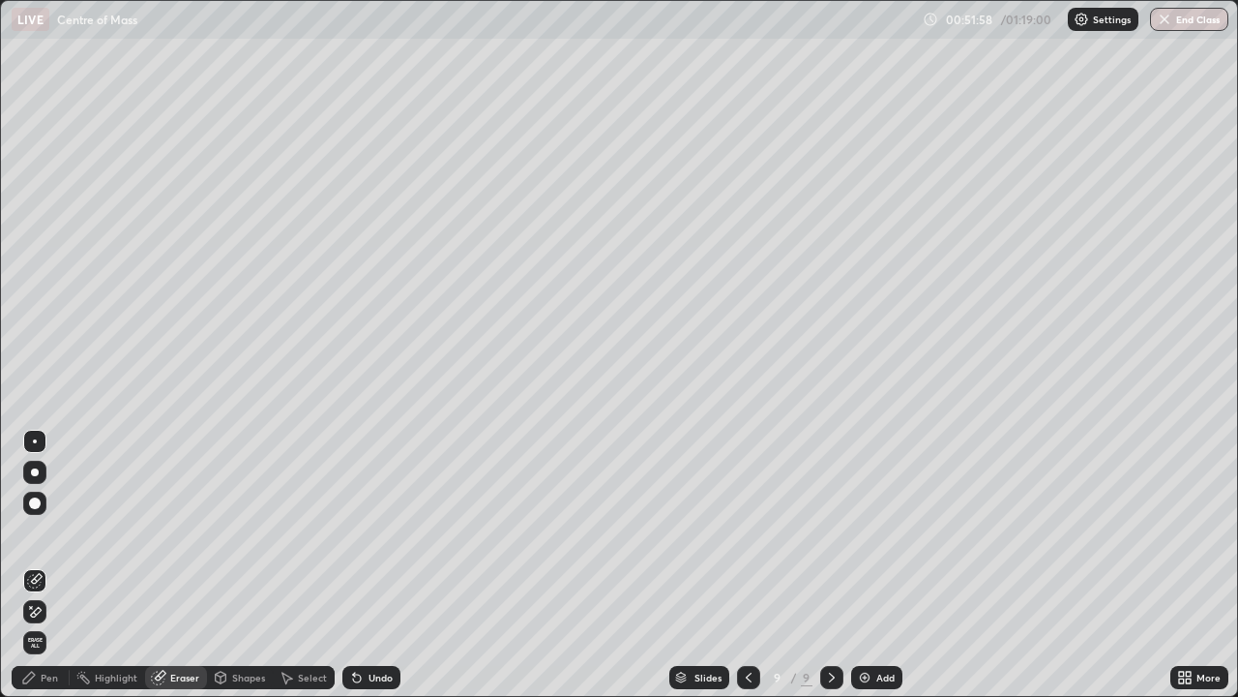
click at [43, 565] on div "Pen" at bounding box center [49, 677] width 17 height 10
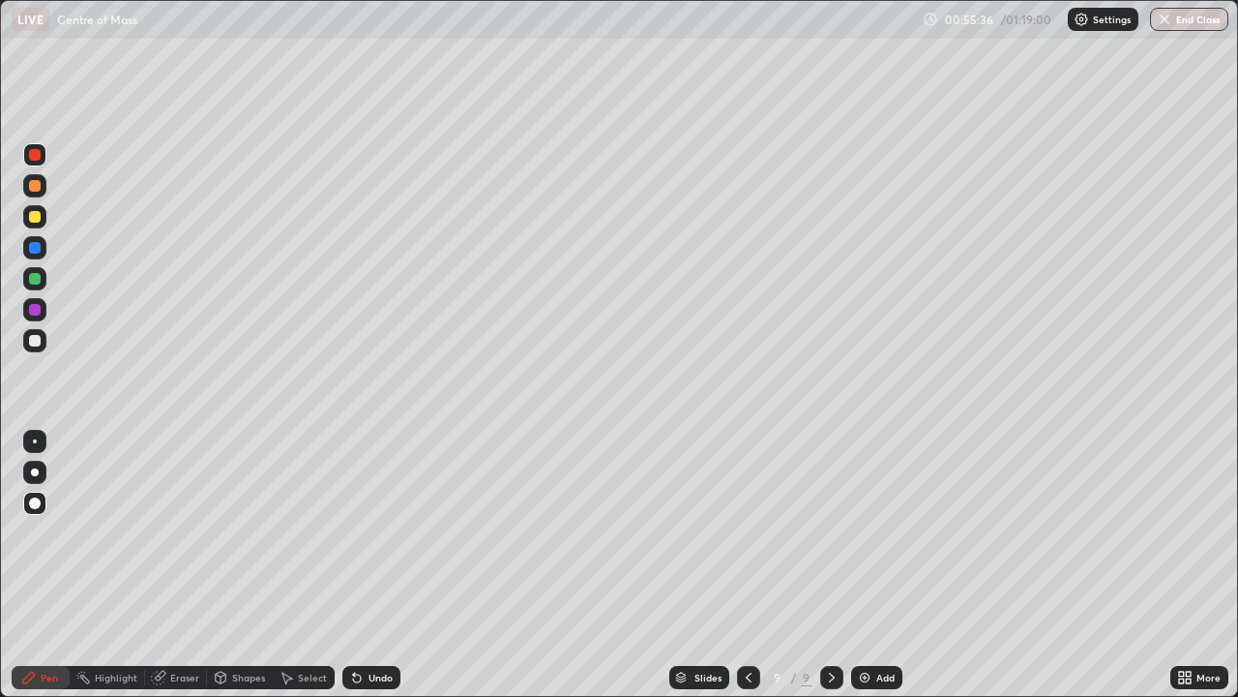
click at [881, 565] on div "Add" at bounding box center [885, 677] width 18 height 10
click at [31, 219] on div at bounding box center [35, 217] width 12 height 12
click at [364, 565] on div "Undo" at bounding box center [371, 677] width 58 height 23
click at [373, 565] on div "Undo" at bounding box center [371, 677] width 58 height 23
click at [37, 189] on div at bounding box center [35, 186] width 12 height 12
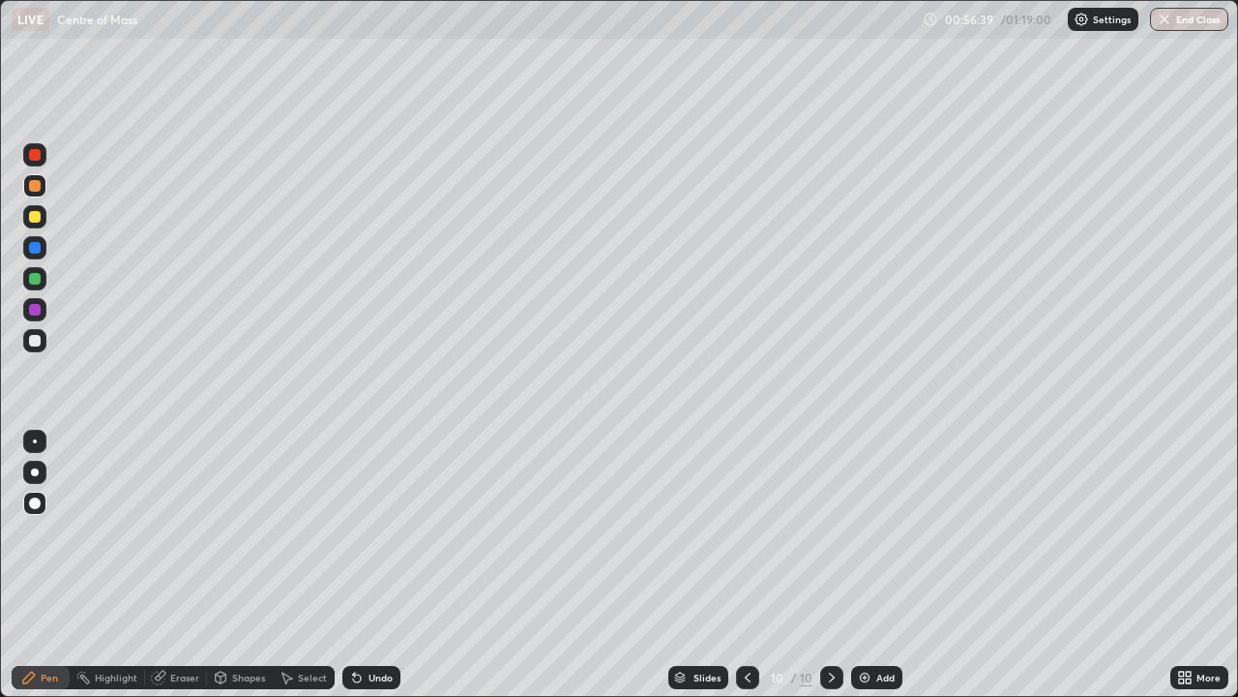
click at [37, 341] on div at bounding box center [35, 341] width 12 height 12
click at [374, 565] on div "Undo" at bounding box center [381, 677] width 24 height 10
click at [376, 565] on div "Undo" at bounding box center [381, 677] width 24 height 10
click at [382, 565] on div "Undo" at bounding box center [371, 677] width 58 height 23
click at [380, 565] on div "Undo" at bounding box center [381, 677] width 24 height 10
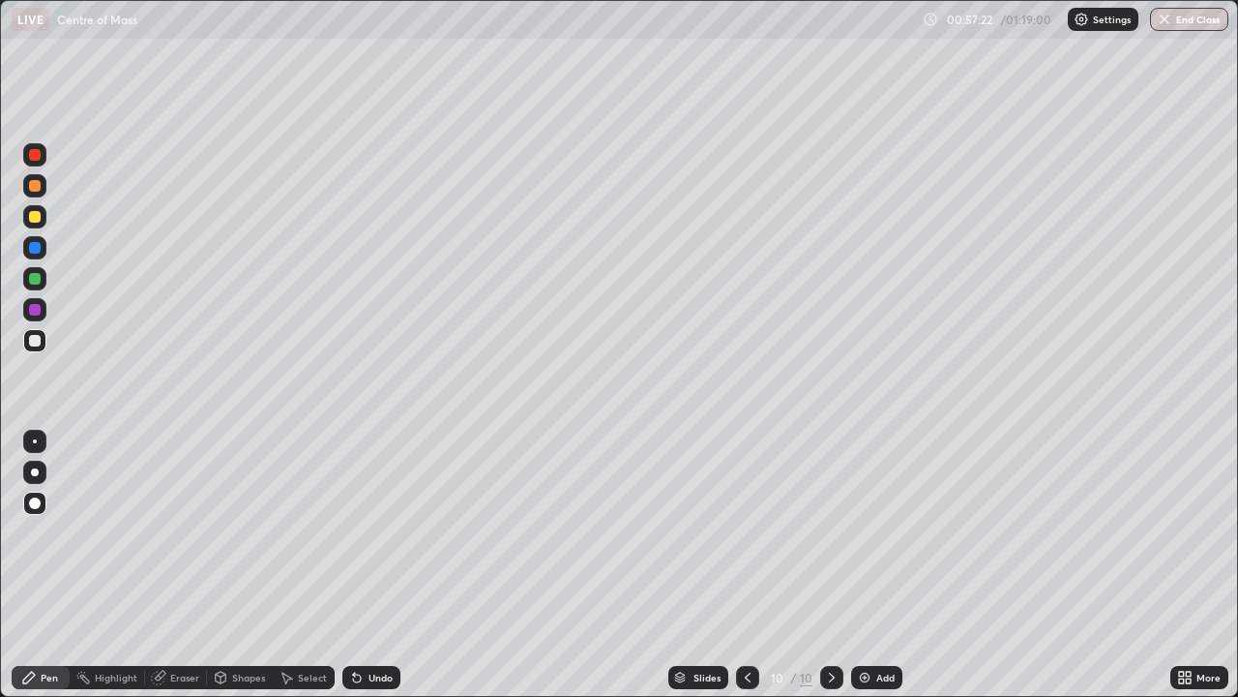
click at [380, 565] on div "Undo" at bounding box center [371, 677] width 58 height 23
click at [37, 278] on div at bounding box center [35, 279] width 12 height 12
click at [873, 565] on div "Add" at bounding box center [876, 677] width 51 height 23
click at [38, 217] on div at bounding box center [35, 217] width 12 height 12
click at [35, 342] on div at bounding box center [35, 341] width 12 height 12
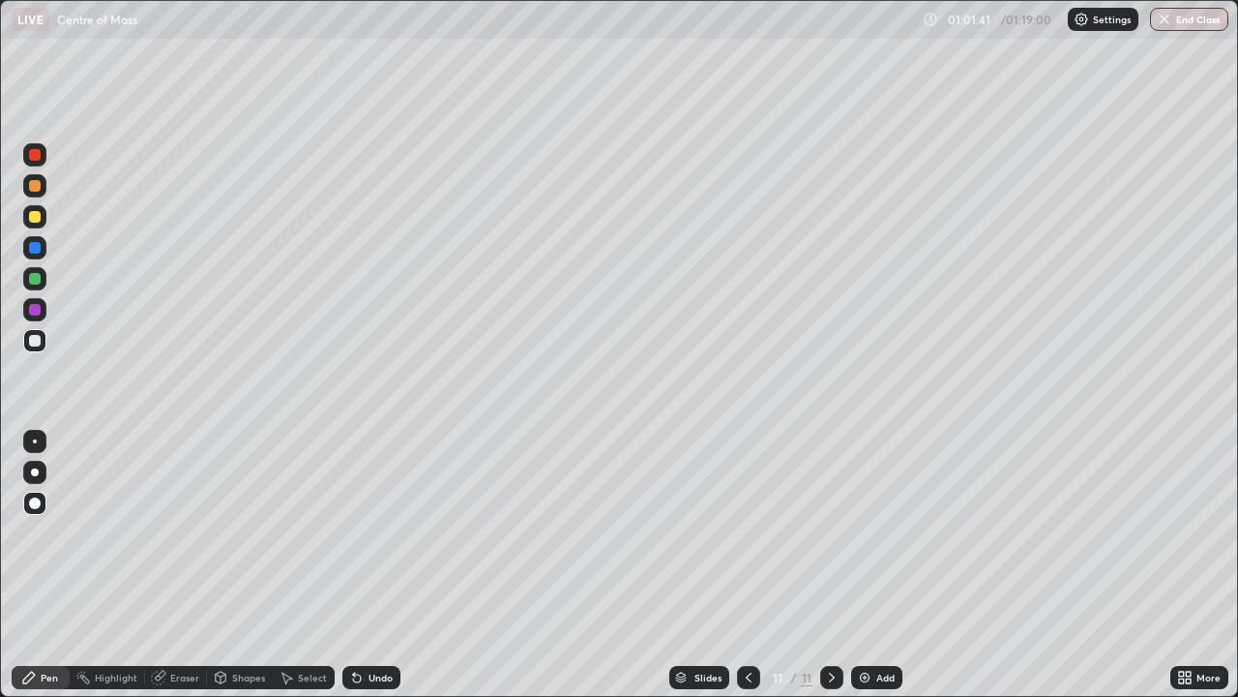
click at [31, 191] on div at bounding box center [35, 186] width 12 height 12
click at [876, 565] on div "Add" at bounding box center [885, 677] width 18 height 10
click at [34, 339] on div at bounding box center [35, 341] width 12 height 12
click at [33, 189] on div at bounding box center [35, 186] width 12 height 12
click at [34, 219] on div at bounding box center [35, 217] width 12 height 12
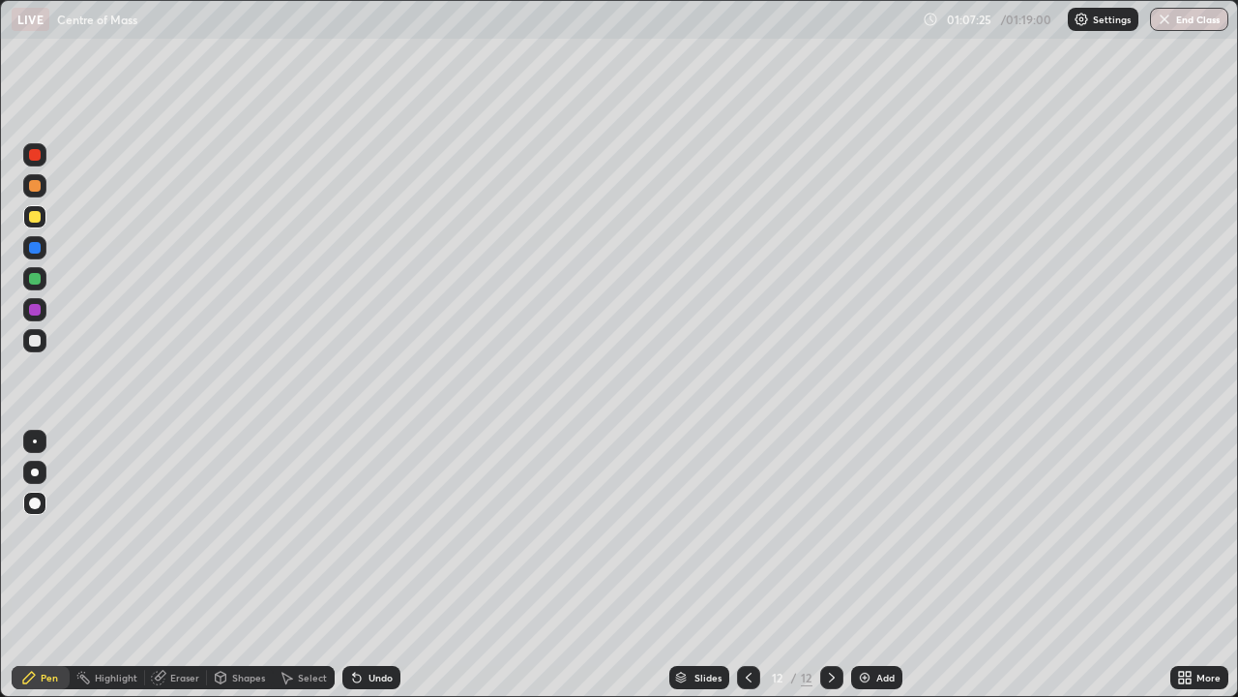
click at [36, 282] on div at bounding box center [35, 279] width 12 height 12
click at [36, 154] on div at bounding box center [35, 155] width 12 height 12
click at [166, 565] on div "Eraser" at bounding box center [176, 677] width 62 height 23
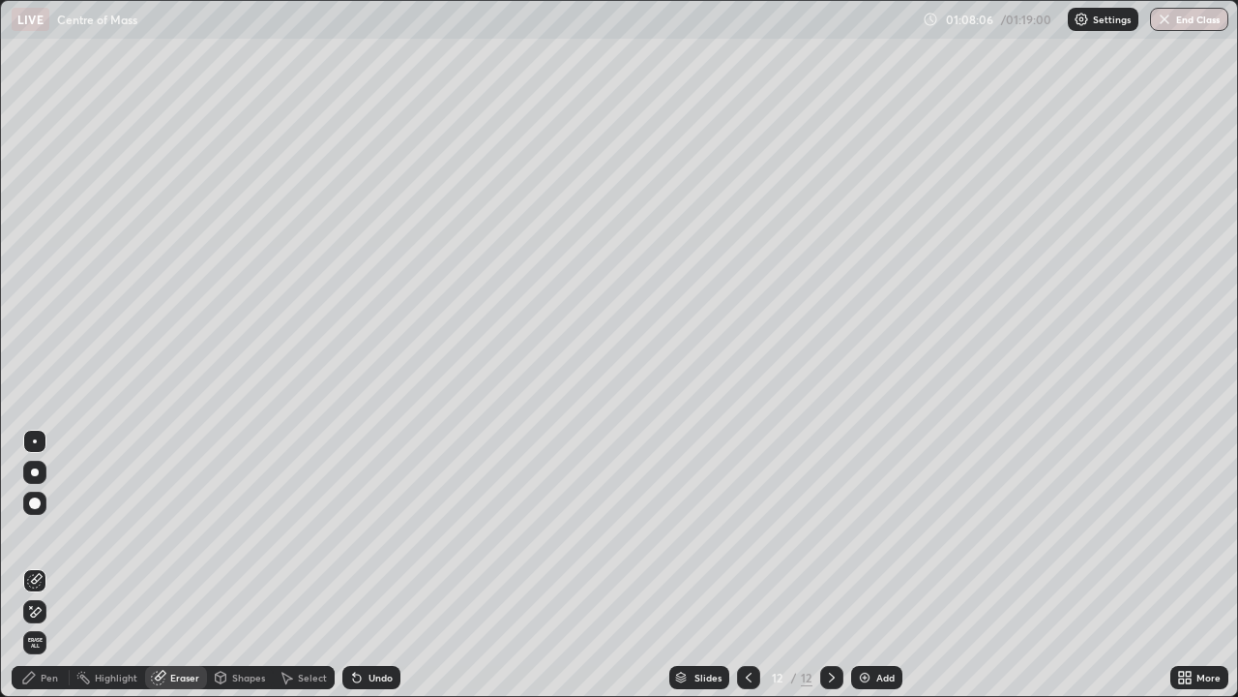
click at [49, 565] on div "Pen" at bounding box center [49, 677] width 17 height 10
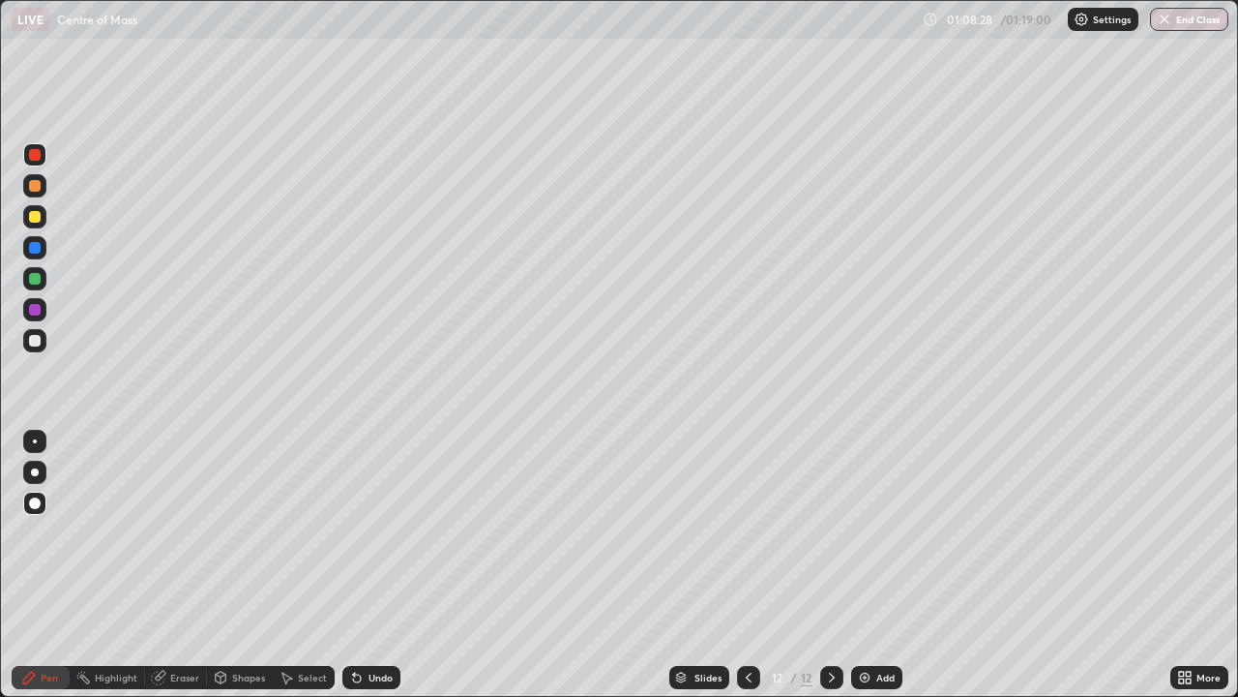
click at [38, 341] on div at bounding box center [35, 341] width 12 height 12
click at [35, 156] on div at bounding box center [35, 155] width 12 height 12
click at [881, 565] on div "Add" at bounding box center [885, 677] width 18 height 10
click at [36, 218] on div at bounding box center [35, 217] width 12 height 12
click at [374, 565] on div "Undo" at bounding box center [381, 677] width 24 height 10
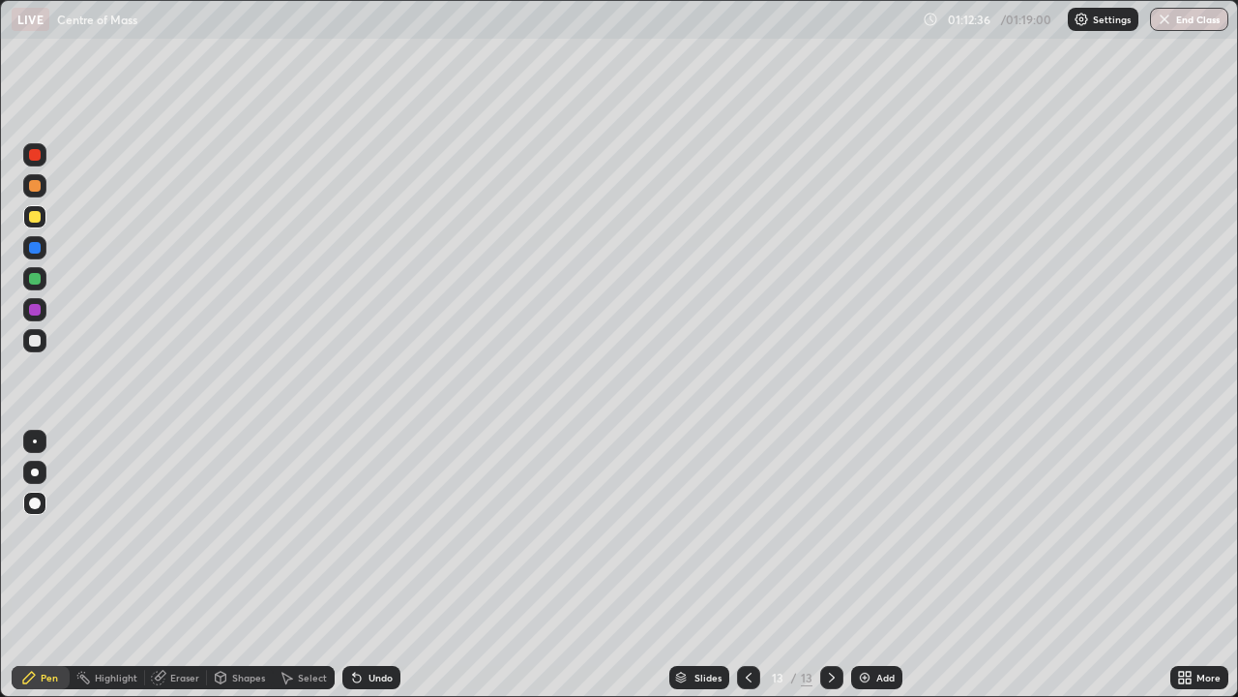
click at [383, 565] on div "Undo" at bounding box center [381, 677] width 24 height 10
click at [382, 565] on div "Undo" at bounding box center [371, 677] width 58 height 23
click at [30, 154] on div at bounding box center [35, 155] width 12 height 12
click at [34, 341] on div at bounding box center [35, 341] width 12 height 12
click at [35, 249] on div at bounding box center [35, 248] width 12 height 12
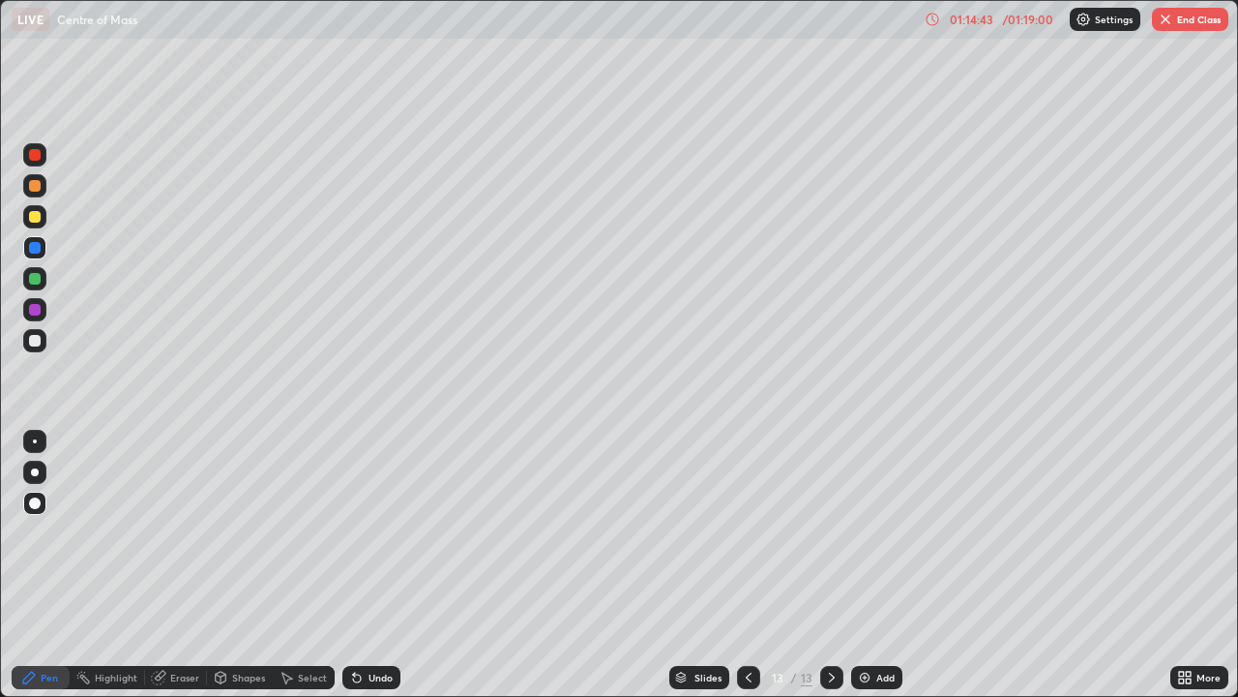
click at [33, 186] on div at bounding box center [35, 186] width 12 height 12
click at [36, 341] on div at bounding box center [35, 341] width 12 height 12
click at [395, 565] on div "Undo" at bounding box center [371, 677] width 58 height 23
click at [375, 565] on div "Undo" at bounding box center [381, 677] width 24 height 10
click at [36, 154] on div at bounding box center [35, 155] width 12 height 12
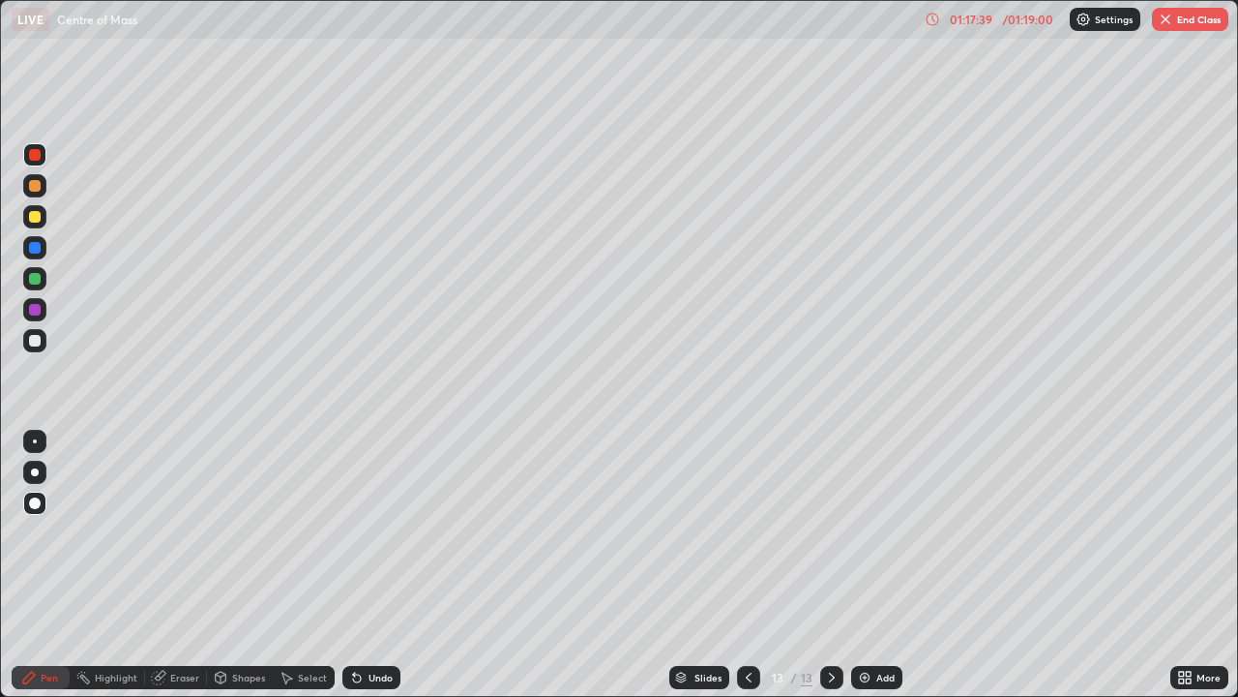
click at [33, 341] on div at bounding box center [35, 341] width 12 height 12
click at [383, 565] on div "Undo" at bounding box center [381, 677] width 24 height 10
click at [376, 565] on div "Undo" at bounding box center [381, 677] width 24 height 10
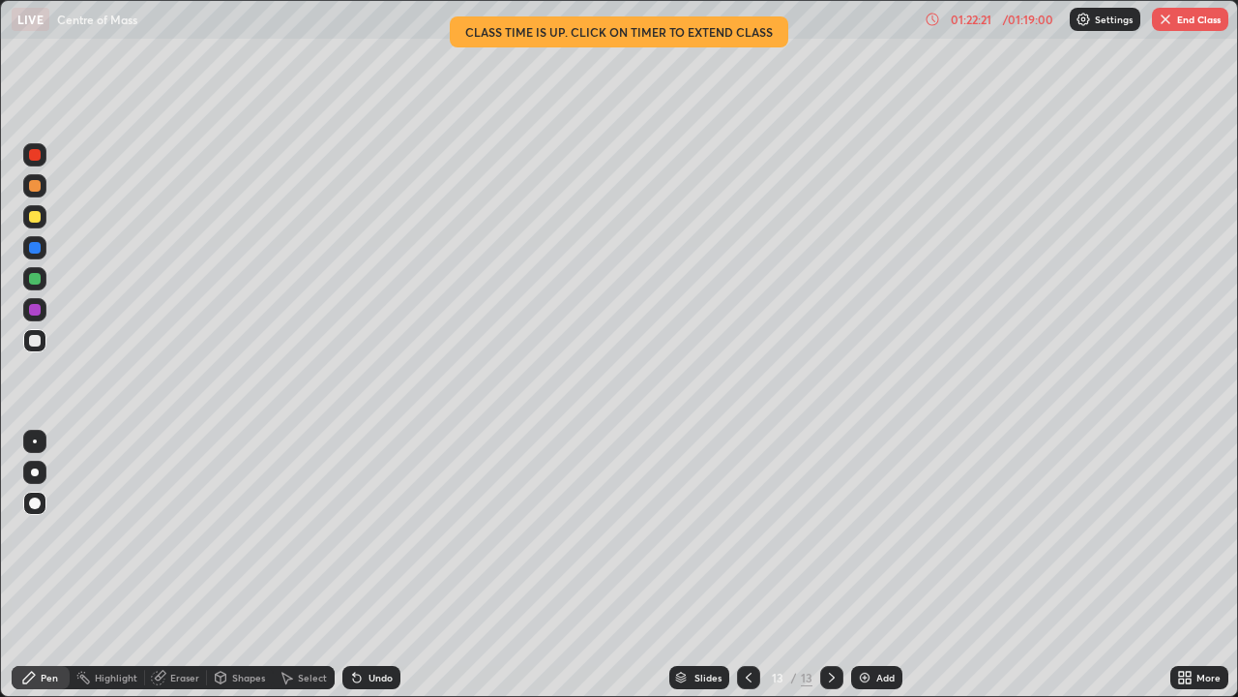
click at [1177, 26] on button "End Class" at bounding box center [1190, 19] width 76 height 23
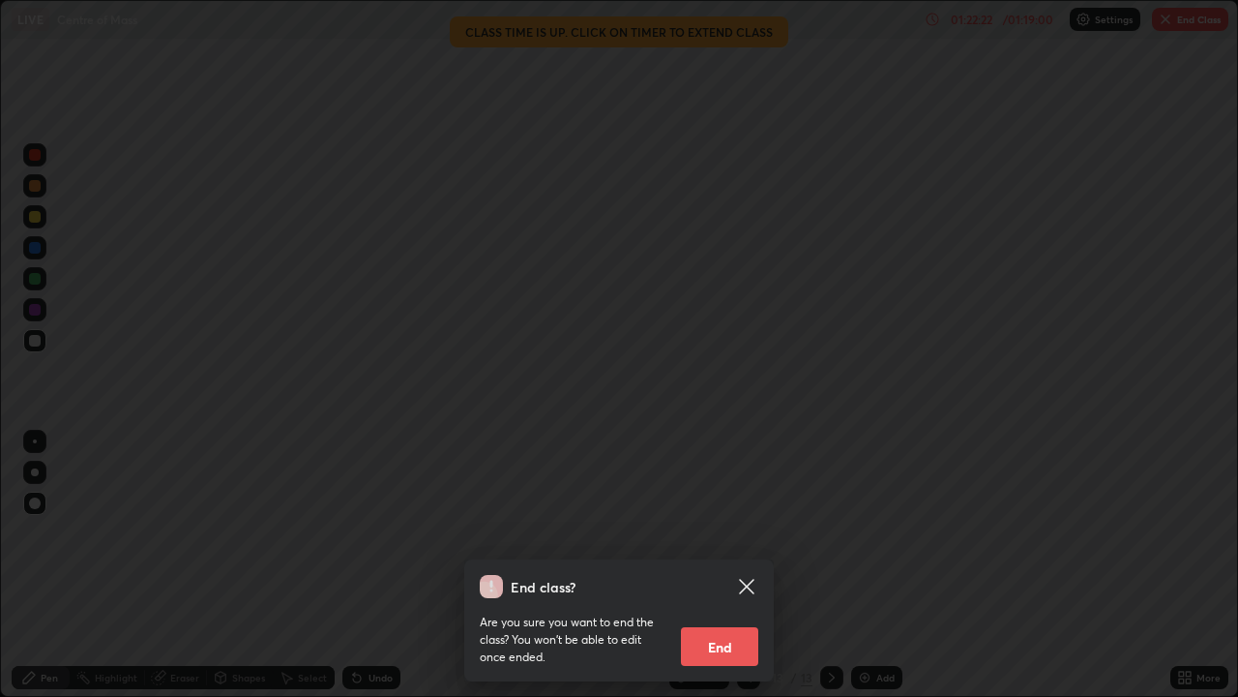
click at [720, 565] on button "End" at bounding box center [719, 646] width 77 height 39
